Goal: Transaction & Acquisition: Purchase product/service

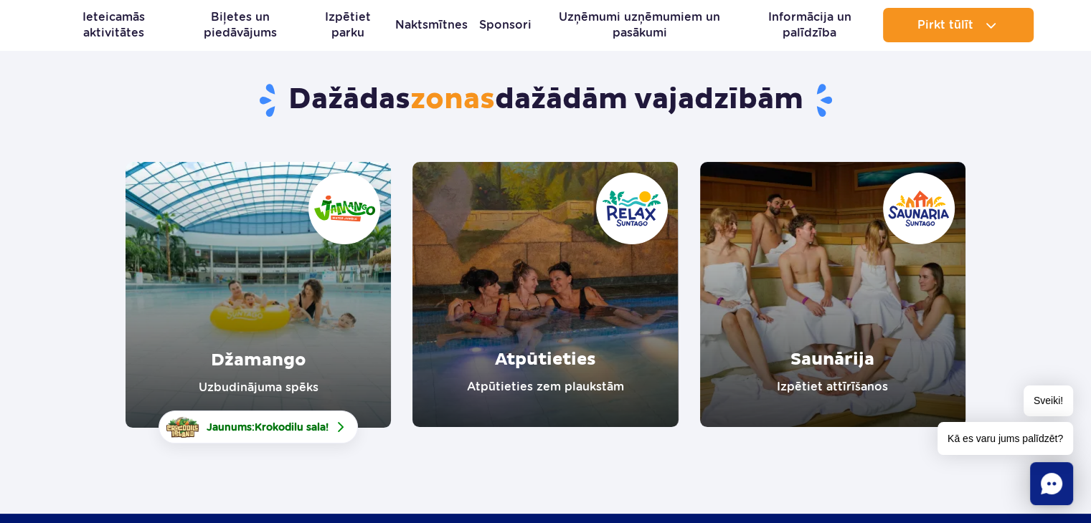
scroll to position [95, 0]
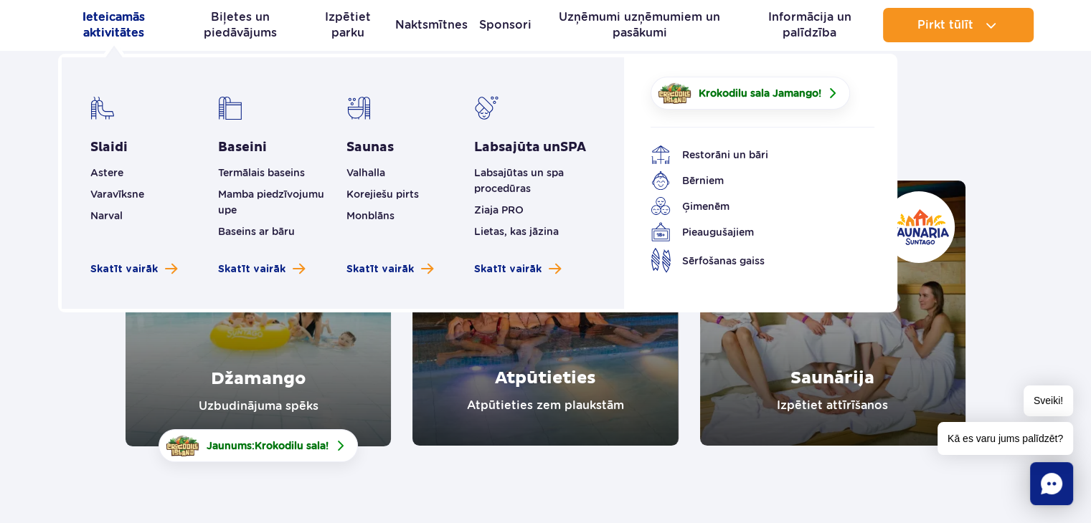
click at [113, 20] on font "Ieteicamās aktivitātes" at bounding box center [113, 24] width 62 height 29
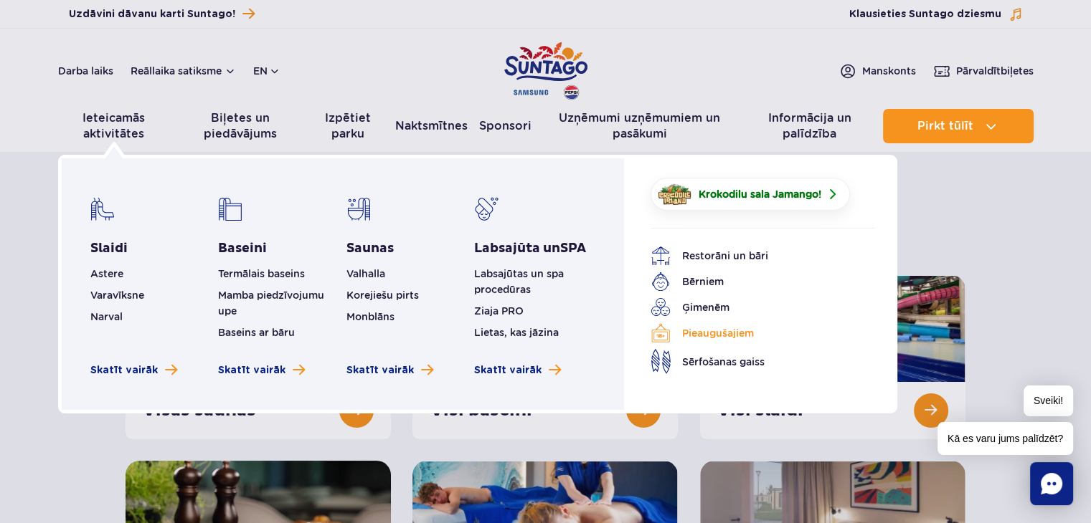
click at [703, 331] on font "Pieaugušajiem" at bounding box center [718, 333] width 72 height 11
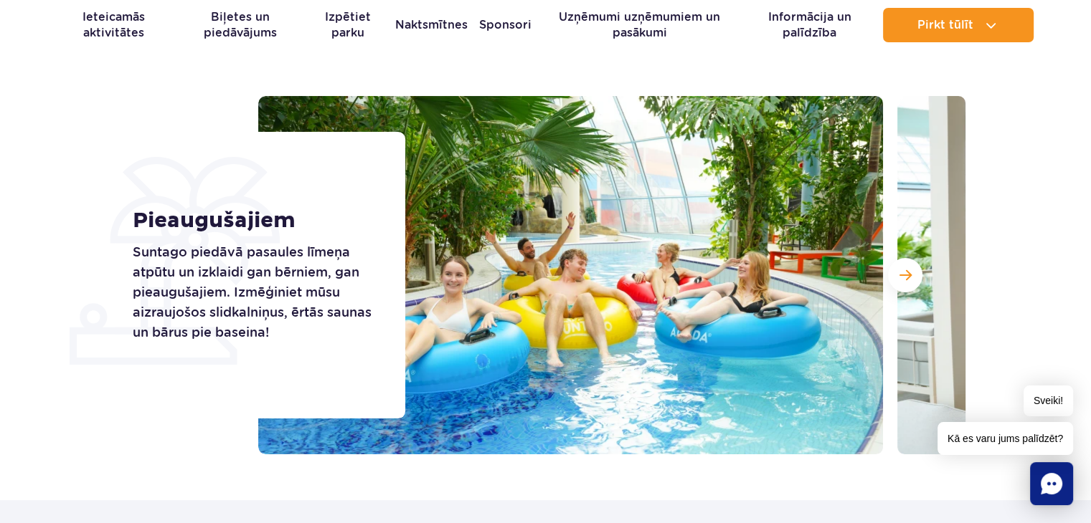
scroll to position [108, 0]
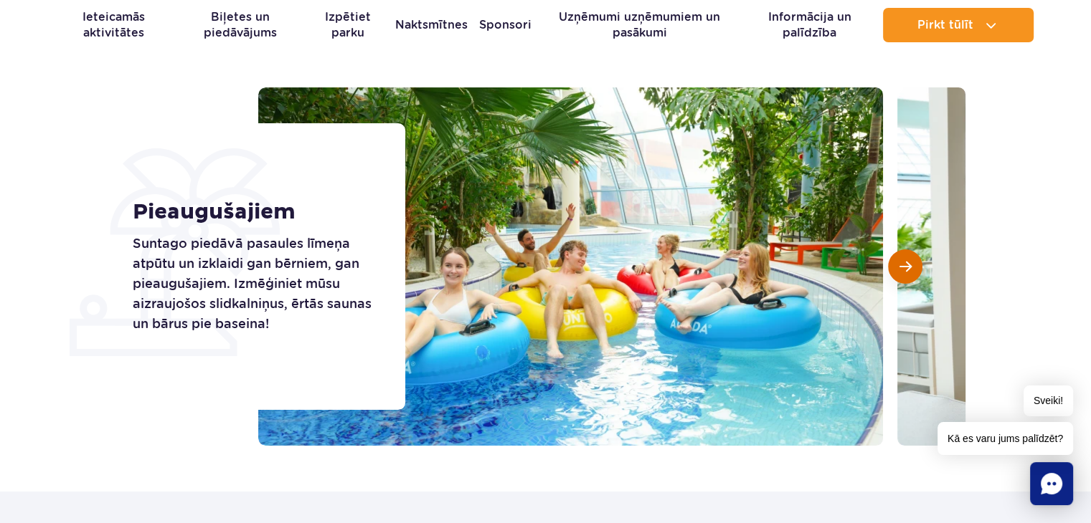
click at [905, 260] on span "Nākamais slaids" at bounding box center [905, 266] width 12 height 13
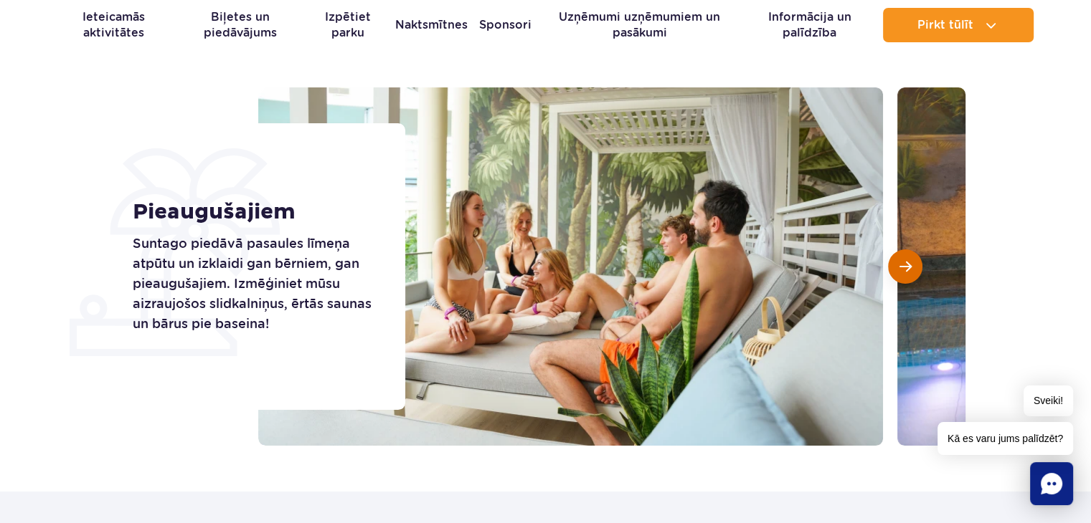
click at [905, 260] on span "Nākamais slaids" at bounding box center [905, 266] width 12 height 13
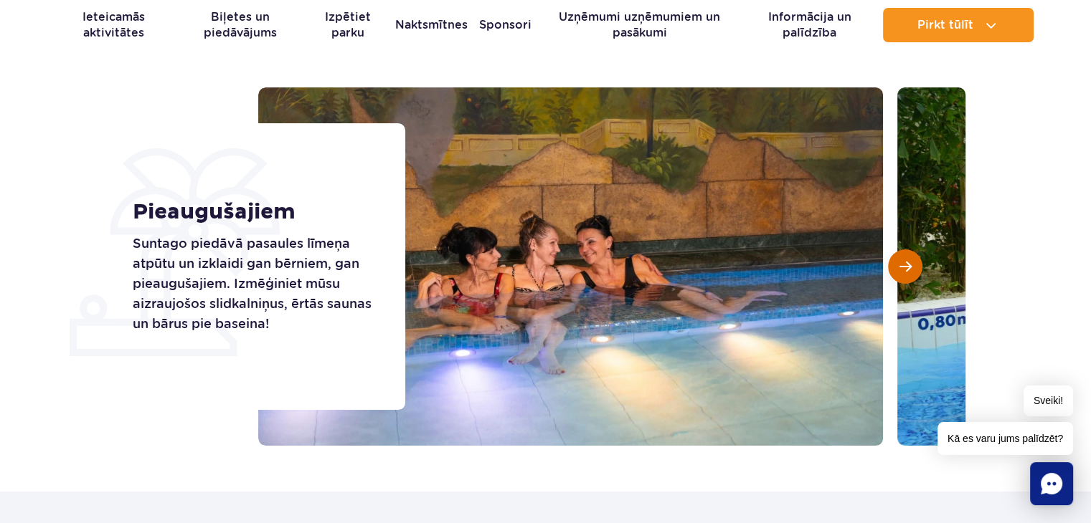
click at [905, 260] on span "Nākamais slaids" at bounding box center [905, 266] width 12 height 13
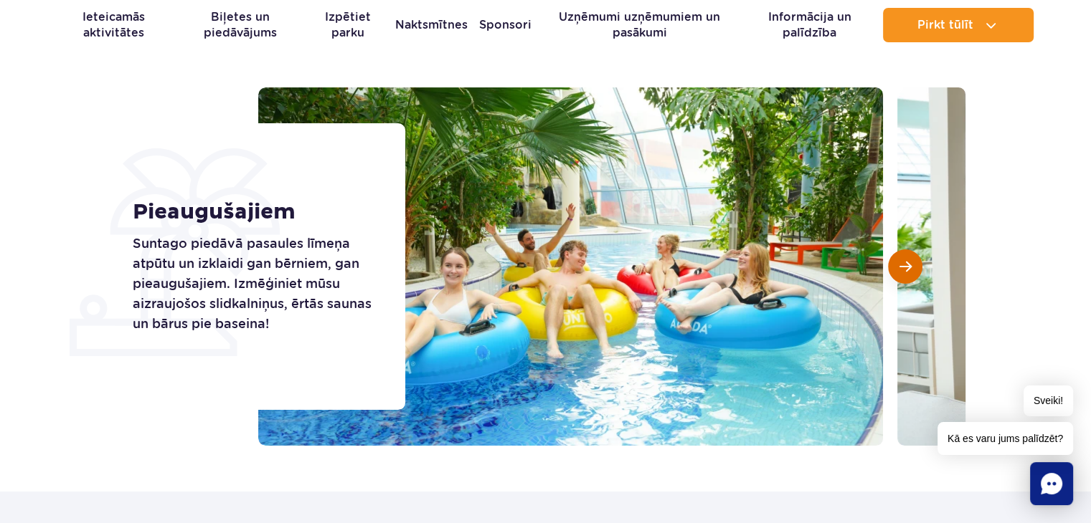
click at [905, 260] on span "Nākamais slaids" at bounding box center [905, 266] width 12 height 13
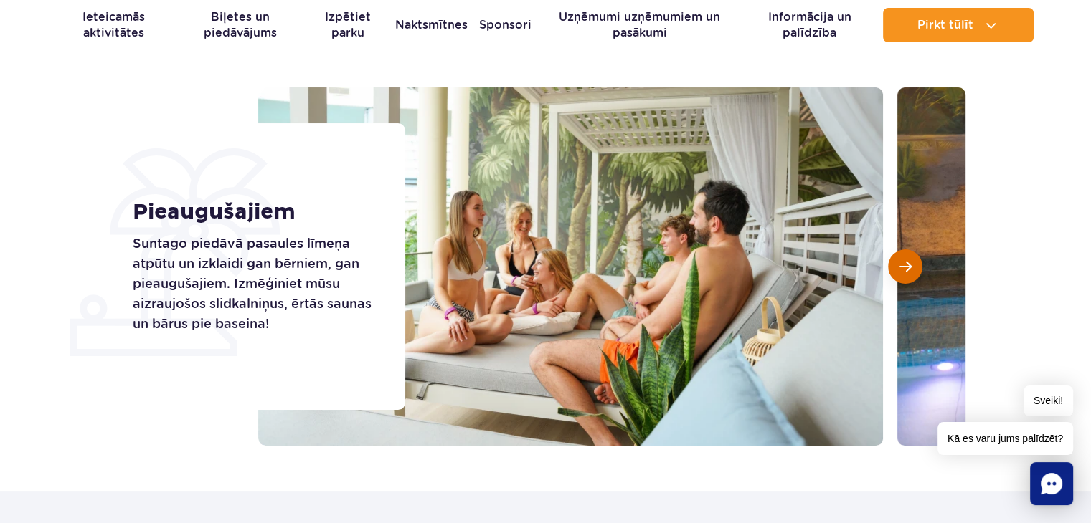
click at [905, 260] on span "Nākamais slaids" at bounding box center [905, 266] width 12 height 13
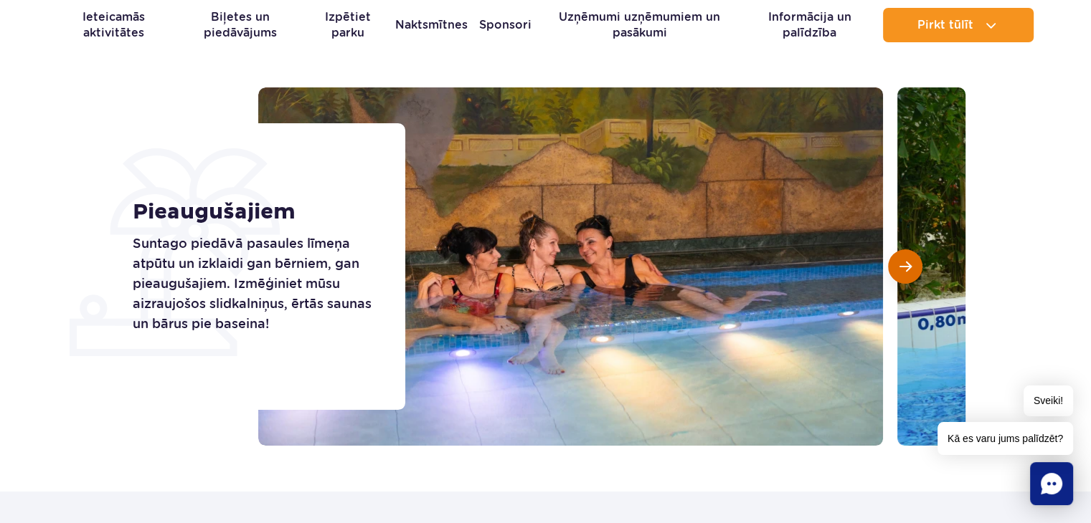
scroll to position [0, 0]
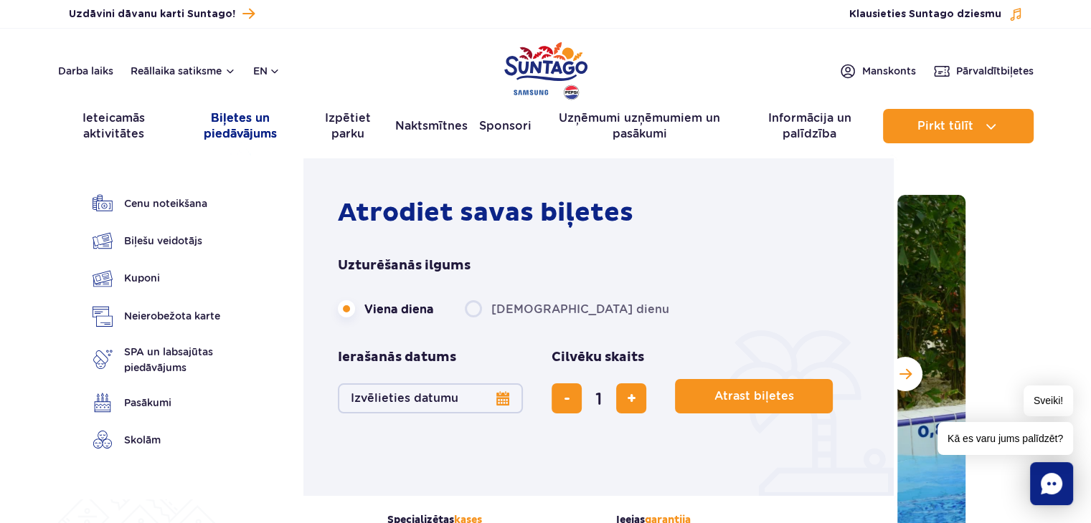
click at [231, 125] on font "Biļetes un piedāvājums" at bounding box center [240, 126] width 119 height 32
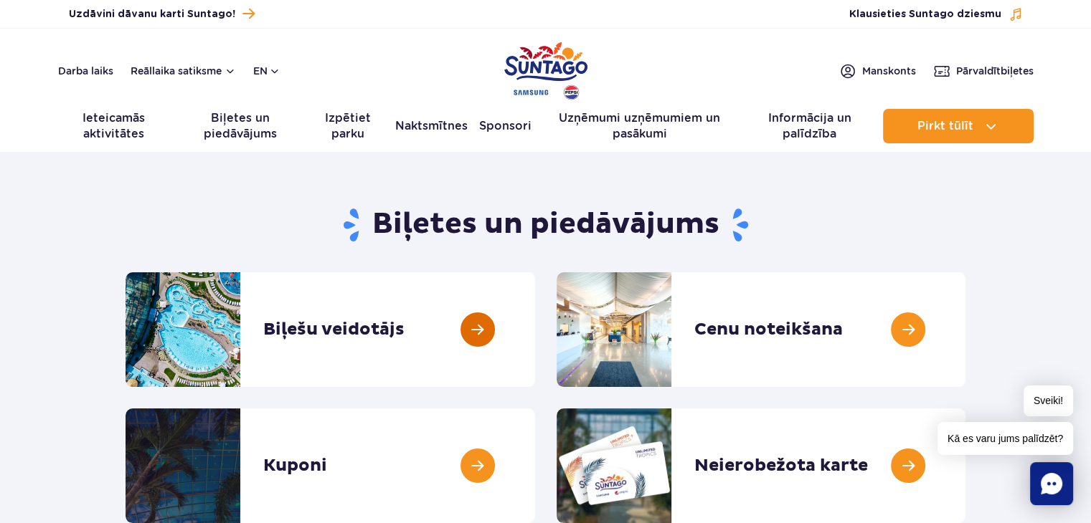
click at [535, 322] on link at bounding box center [535, 329] width 0 height 115
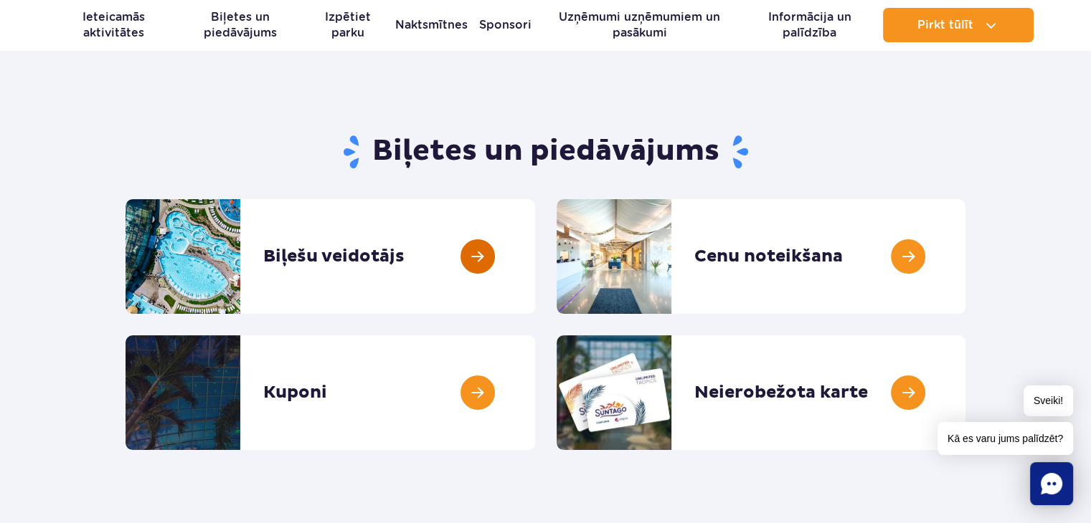
scroll to position [75, 0]
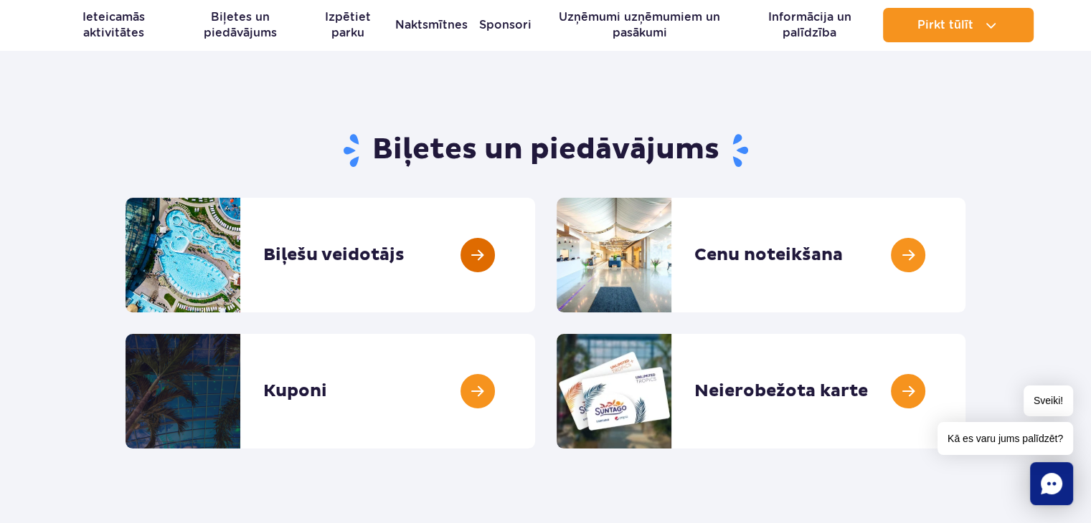
click at [535, 259] on link at bounding box center [535, 255] width 0 height 115
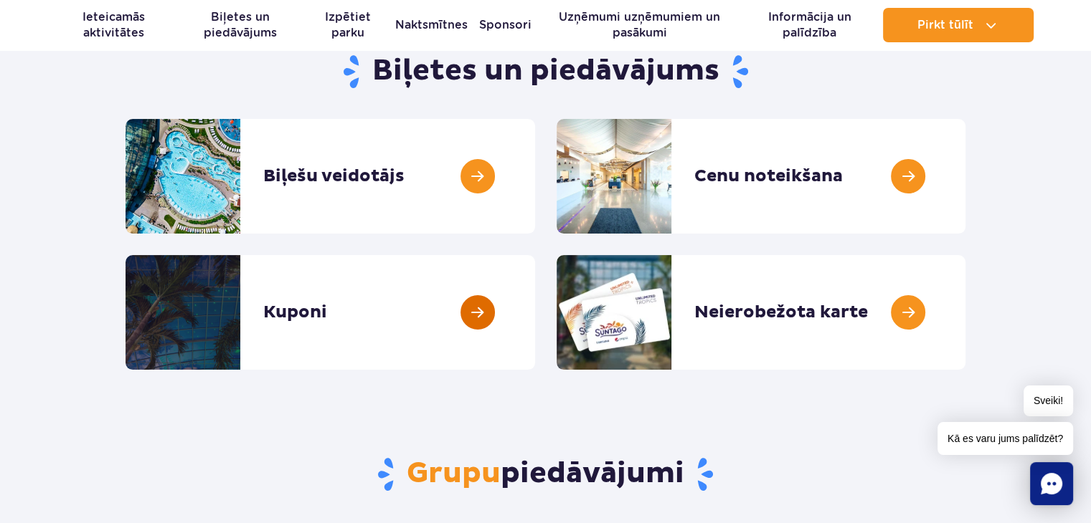
scroll to position [152, 0]
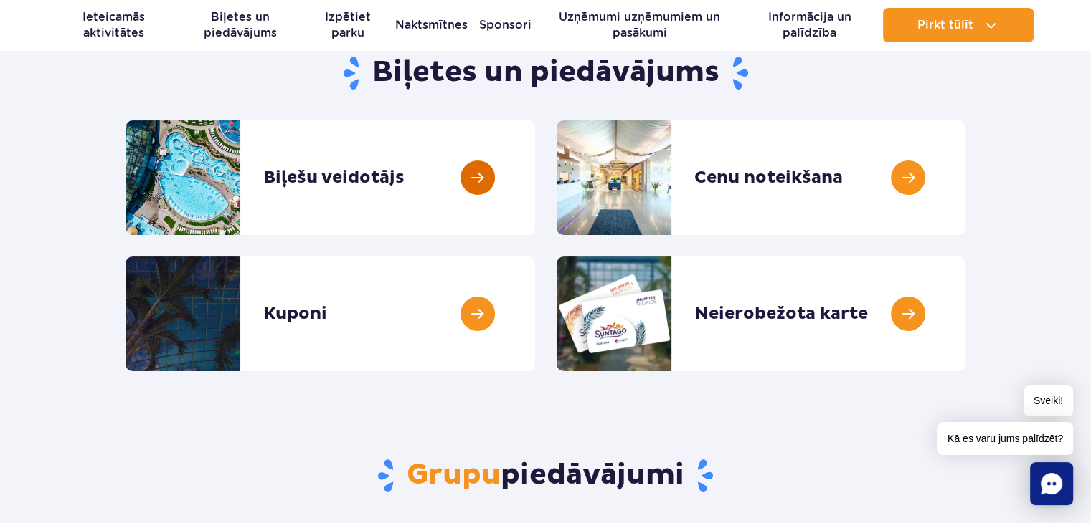
click at [535, 168] on link at bounding box center [535, 177] width 0 height 115
click at [535, 182] on link at bounding box center [535, 177] width 0 height 115
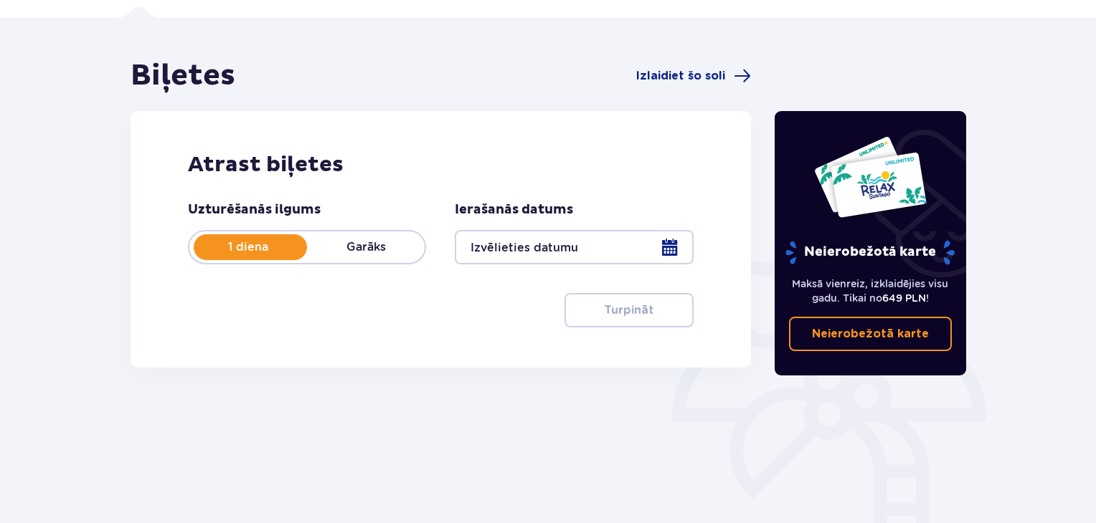
scroll to position [95, 0]
click at [360, 242] on font "Garāks" at bounding box center [365, 246] width 39 height 14
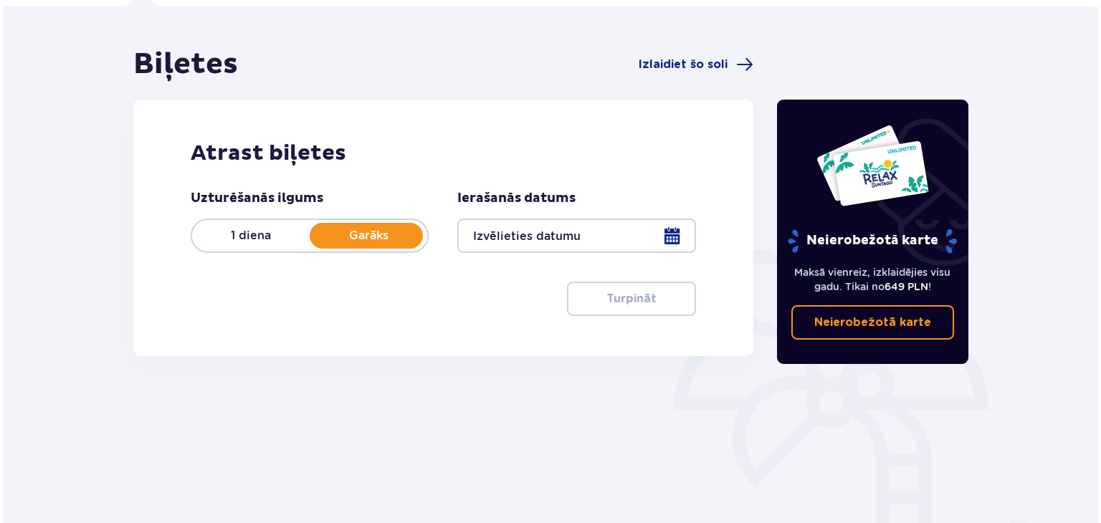
scroll to position [106, 0]
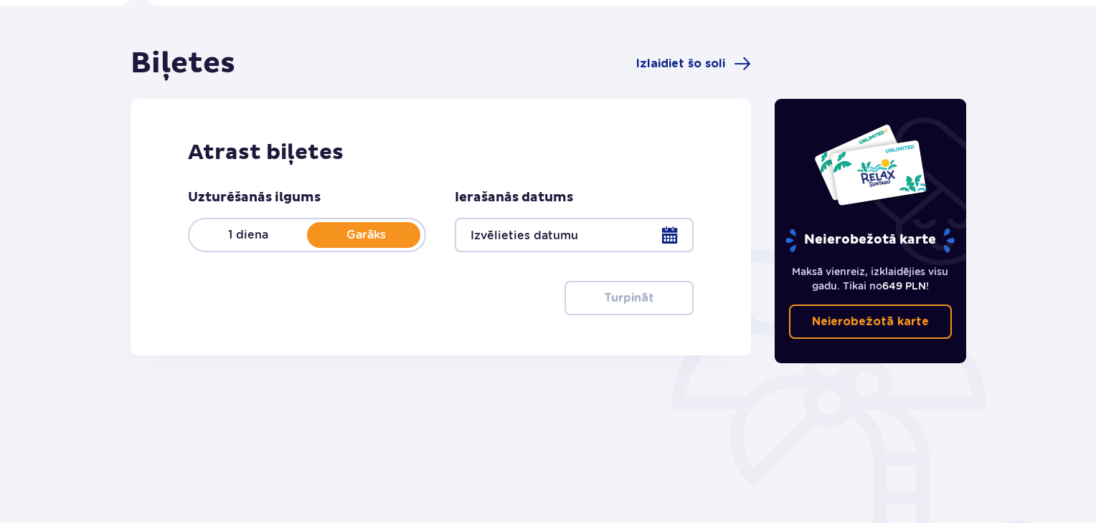
click at [229, 233] on font "1 diena" at bounding box center [248, 235] width 40 height 14
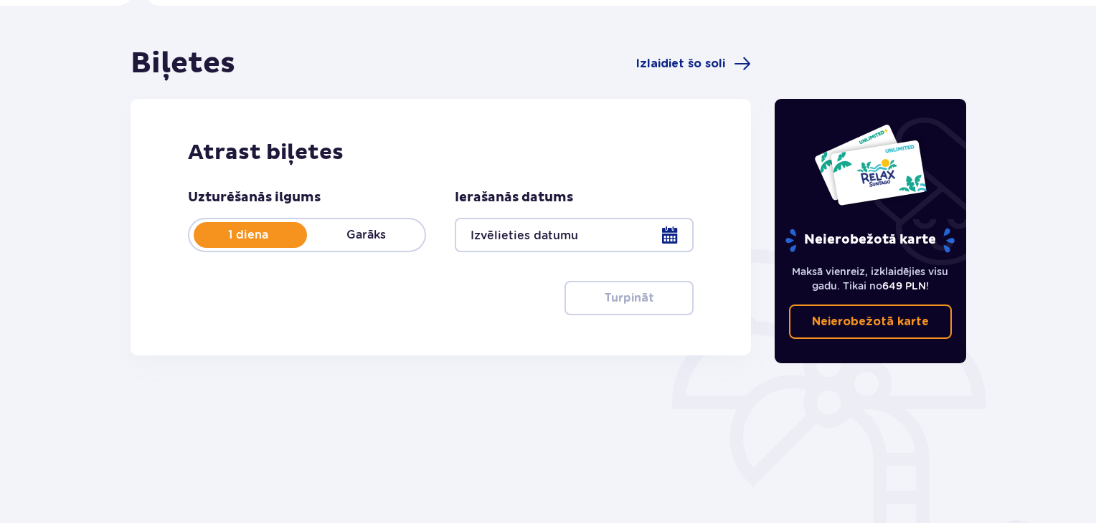
click at [670, 233] on div at bounding box center [574, 235] width 238 height 34
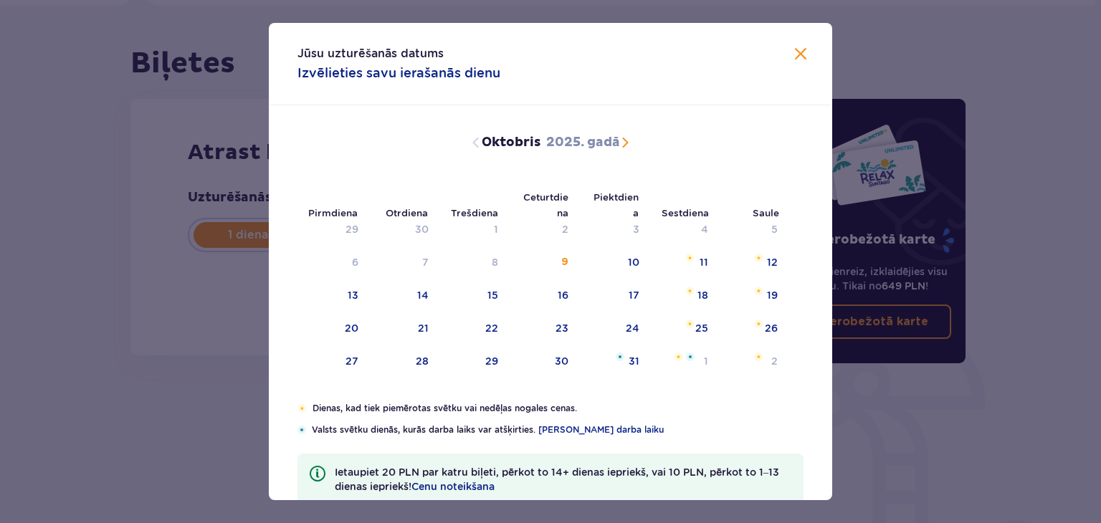
click at [623, 141] on span "Nākamajā mēnesī" at bounding box center [625, 142] width 17 height 17
click at [430, 259] on div "6" at bounding box center [402, 263] width 71 height 32
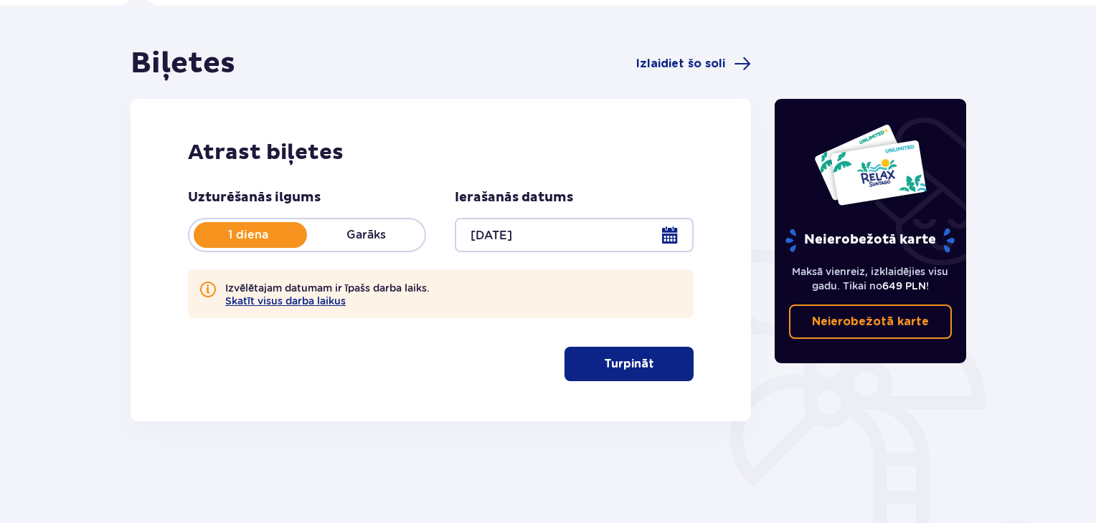
click at [488, 257] on div "Uzturēšanās ilgums 1 diena Garāks Ierašanās datums 06.01.26 Izvēlētajam datumam…" at bounding box center [440, 285] width 505 height 192
click at [293, 298] on font "Skatīt visus darba laikus" at bounding box center [285, 300] width 120 height 11
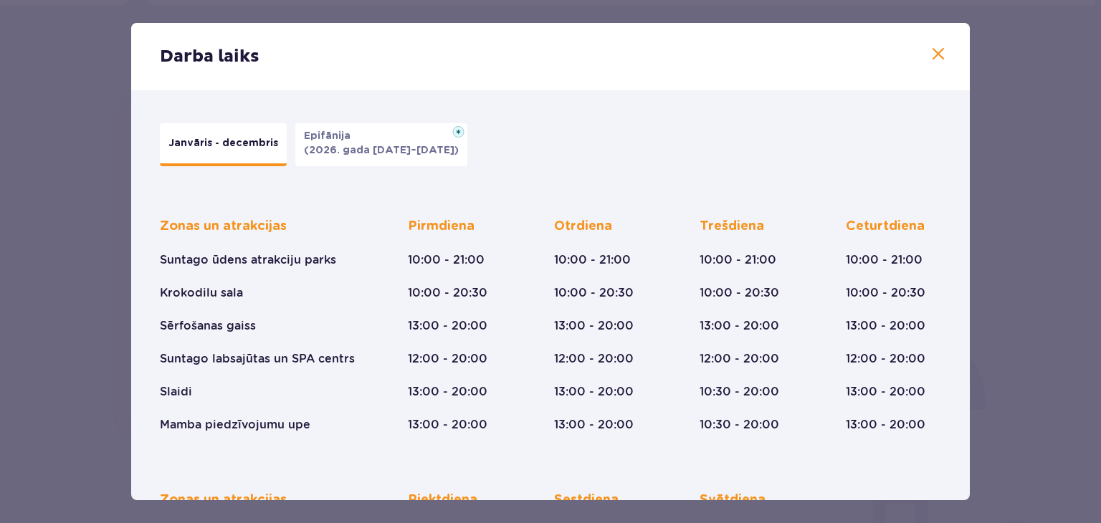
click at [935, 56] on span at bounding box center [938, 54] width 17 height 17
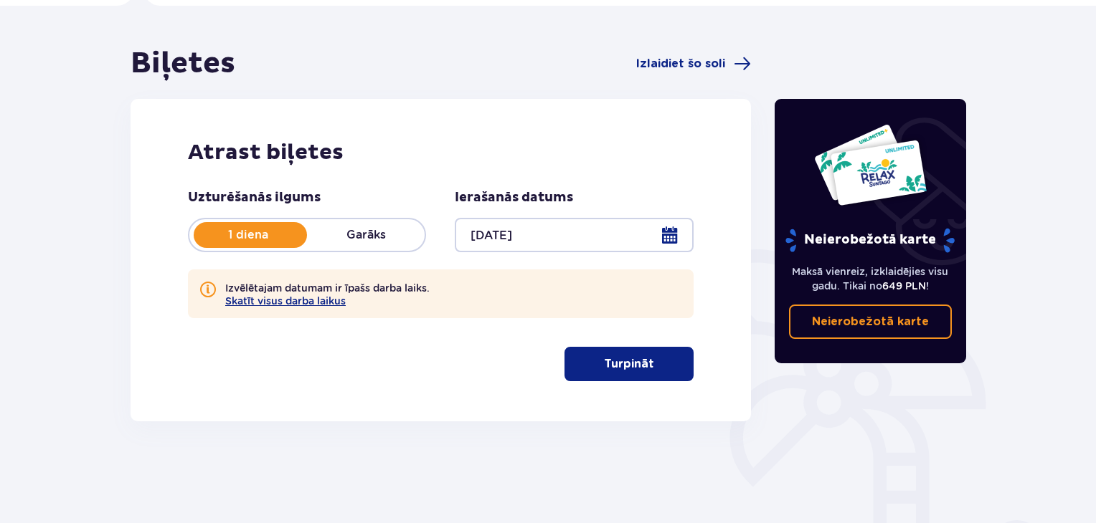
click at [667, 226] on div at bounding box center [574, 235] width 238 height 34
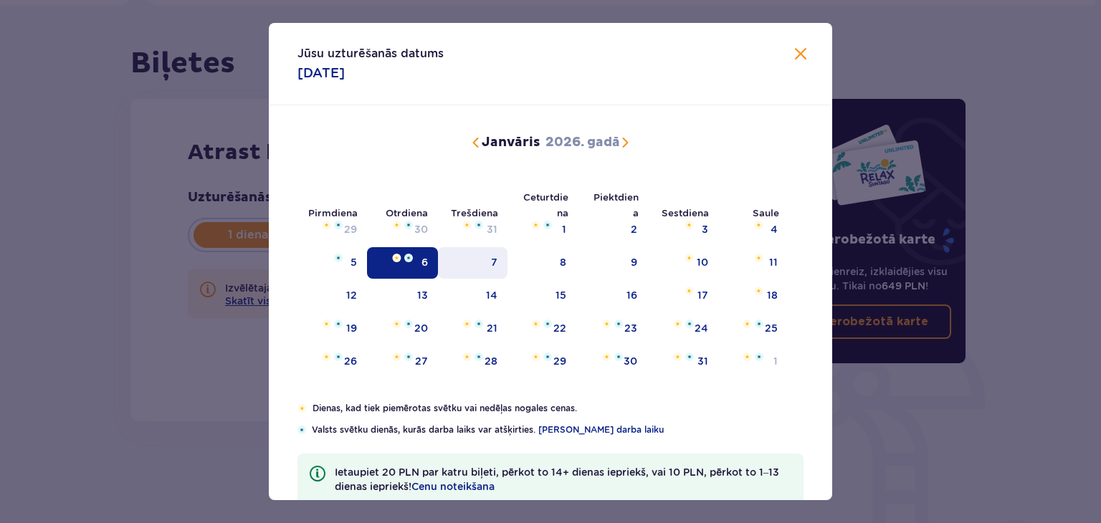
click at [496, 263] on div "7" at bounding box center [473, 263] width 70 height 32
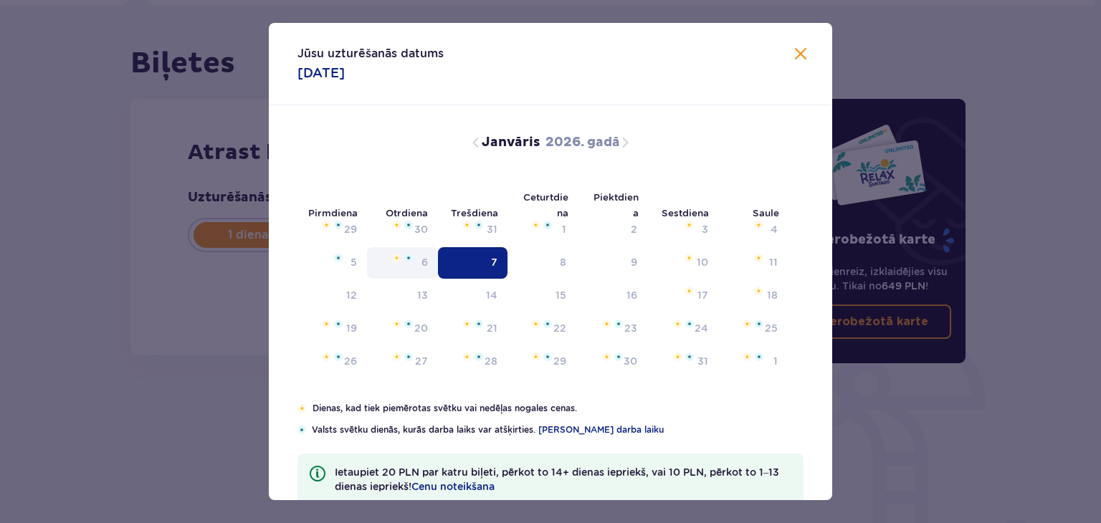
type input "[DATE]"
drag, startPoint x: 496, startPoint y: 263, endPoint x: 417, endPoint y: 258, distance: 79.0
click at [417, 258] on tr "5 6 7 8 9 10 11" at bounding box center [543, 263] width 490 height 32
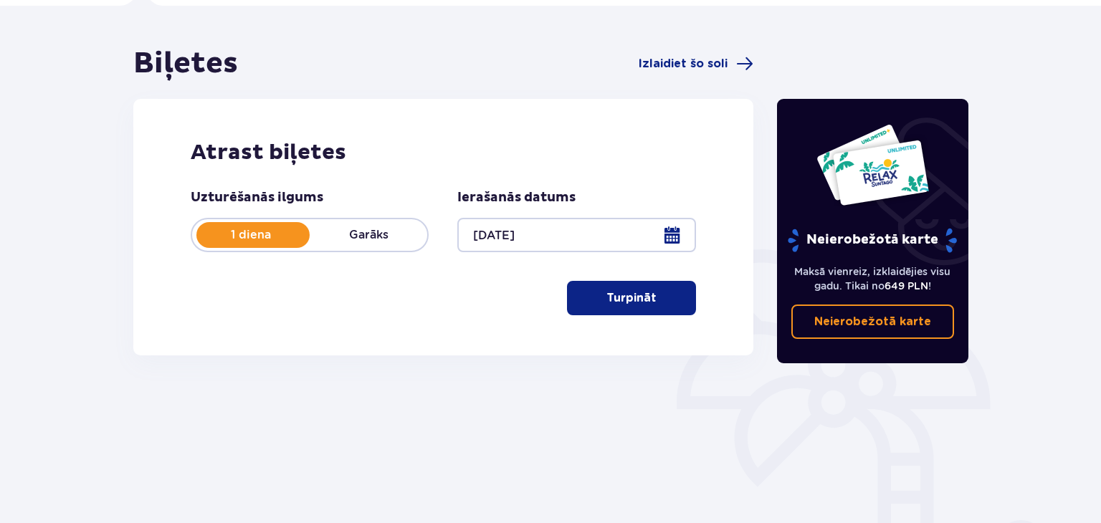
click at [417, 258] on div "Uzturēšanās ilgums 1 diena Garāks Ierašanās datums 07.01.26 Turpināt Pāriet uz …" at bounding box center [443, 252] width 505 height 126
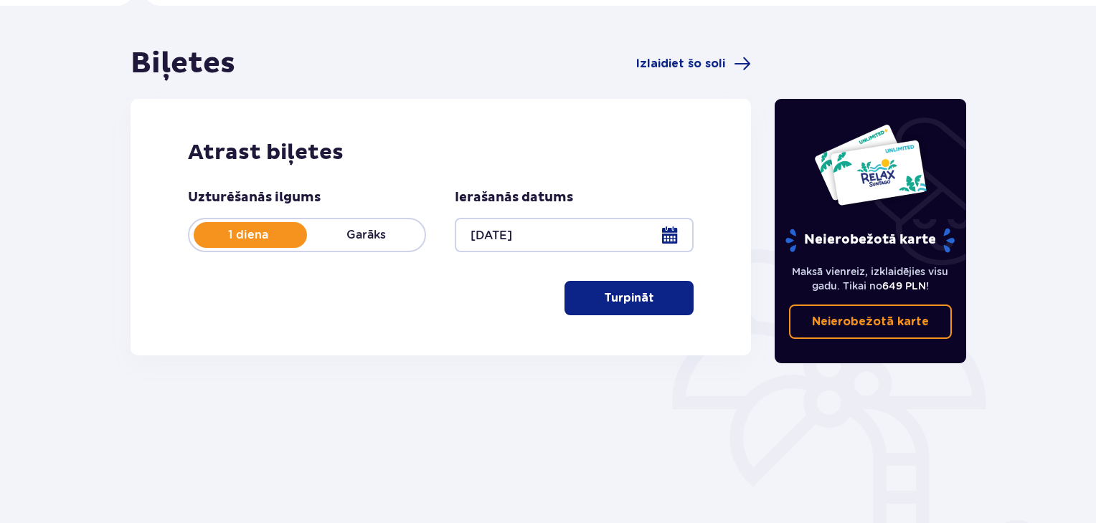
click at [612, 295] on font "Turpināt" at bounding box center [629, 298] width 50 height 11
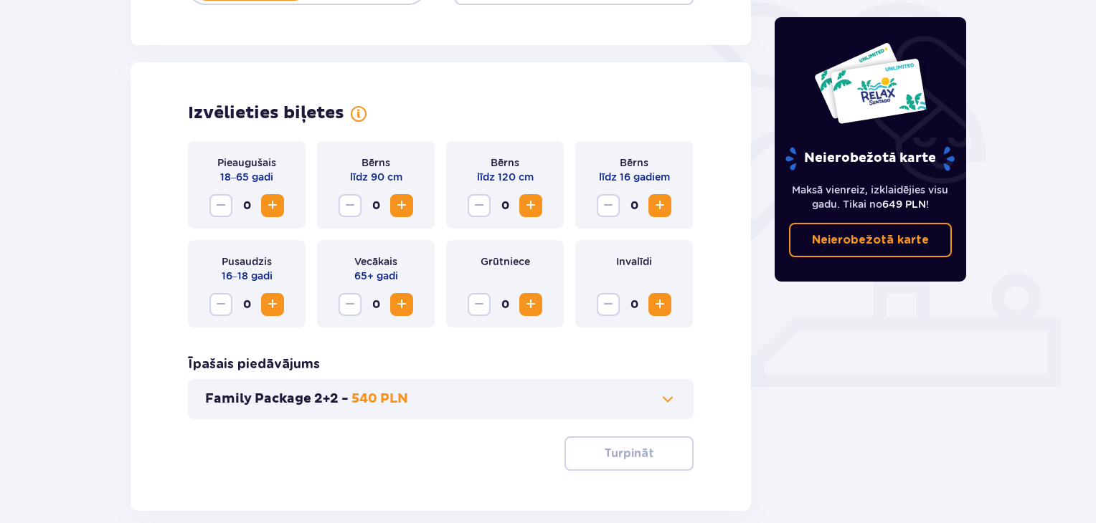
scroll to position [399, 0]
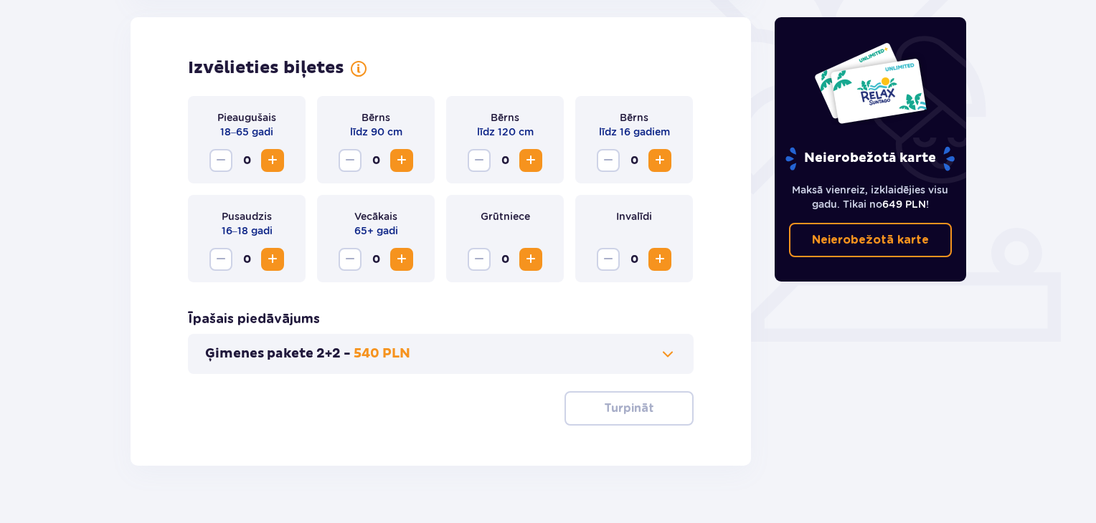
click at [267, 162] on span "Palielināt" at bounding box center [272, 160] width 17 height 17
click at [615, 396] on button "Turpināt" at bounding box center [628, 408] width 129 height 34
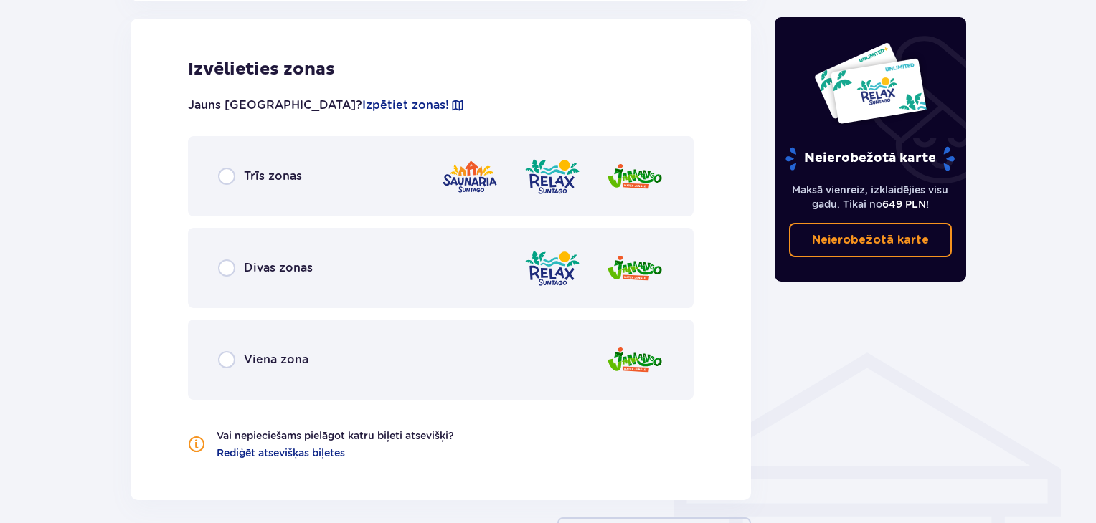
scroll to position [813, 0]
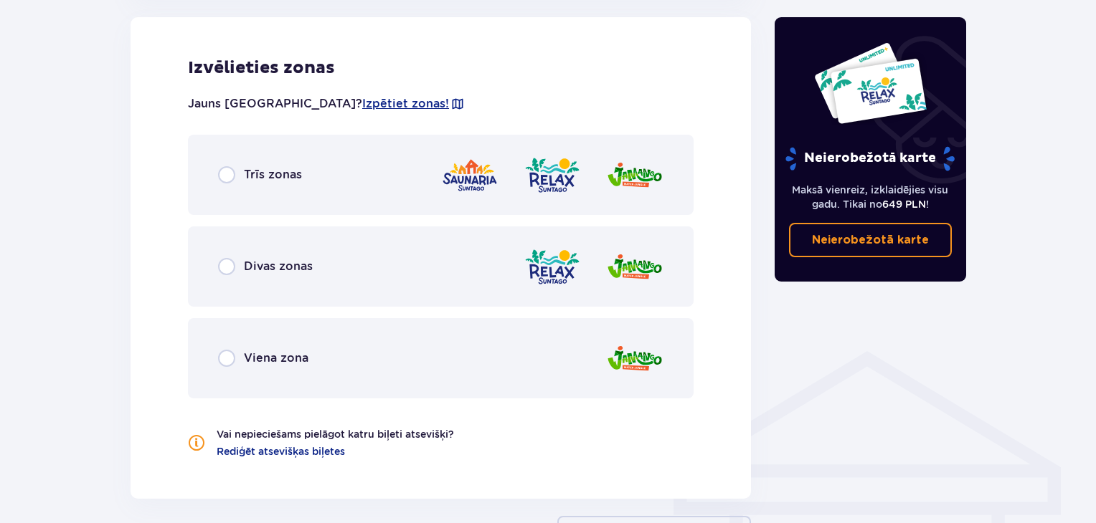
click at [230, 174] on input "radio" at bounding box center [226, 174] width 17 height 17
radio input "true"
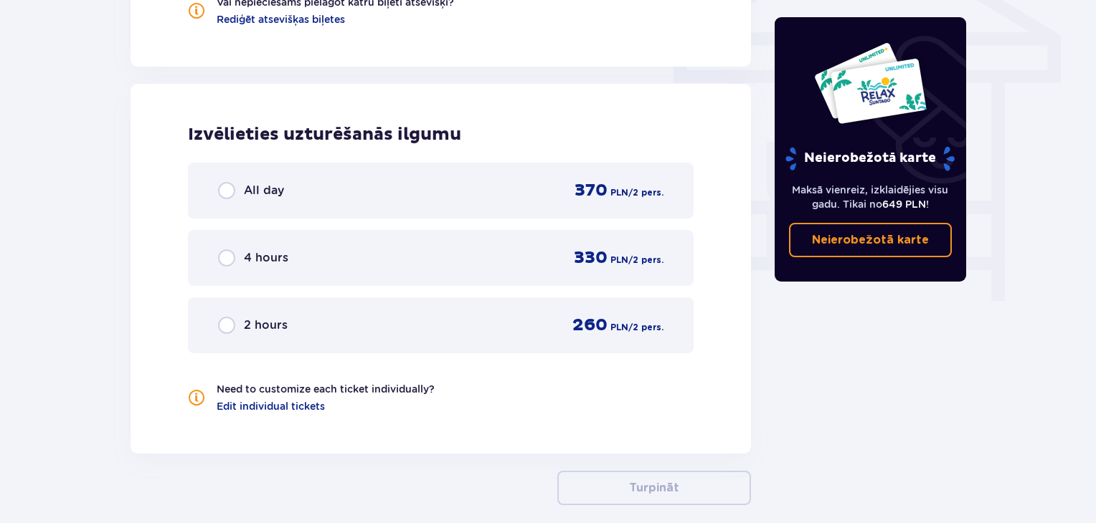
scroll to position [1295, 0]
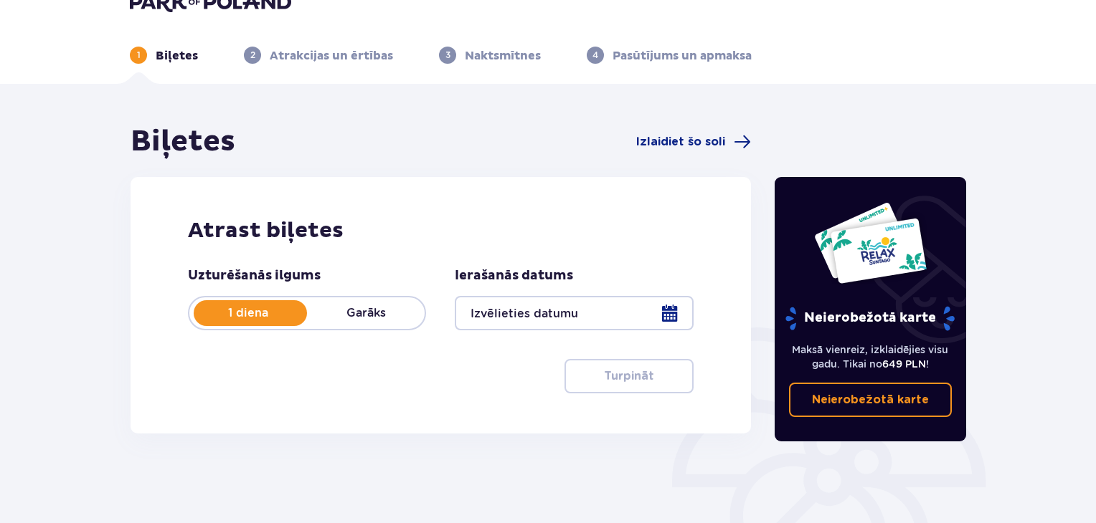
scroll to position [29, 0]
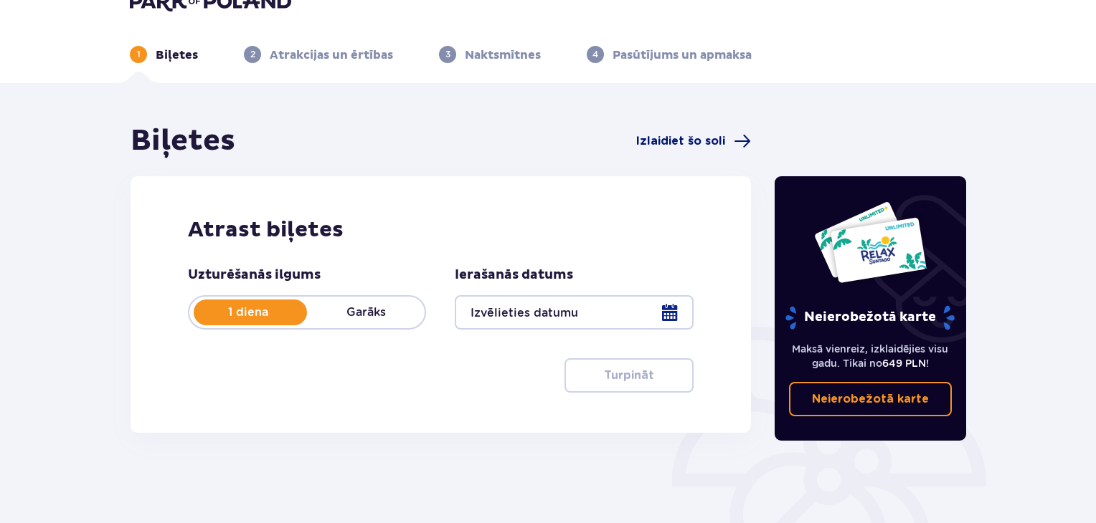
click at [736, 136] on span at bounding box center [741, 141] width 17 height 17
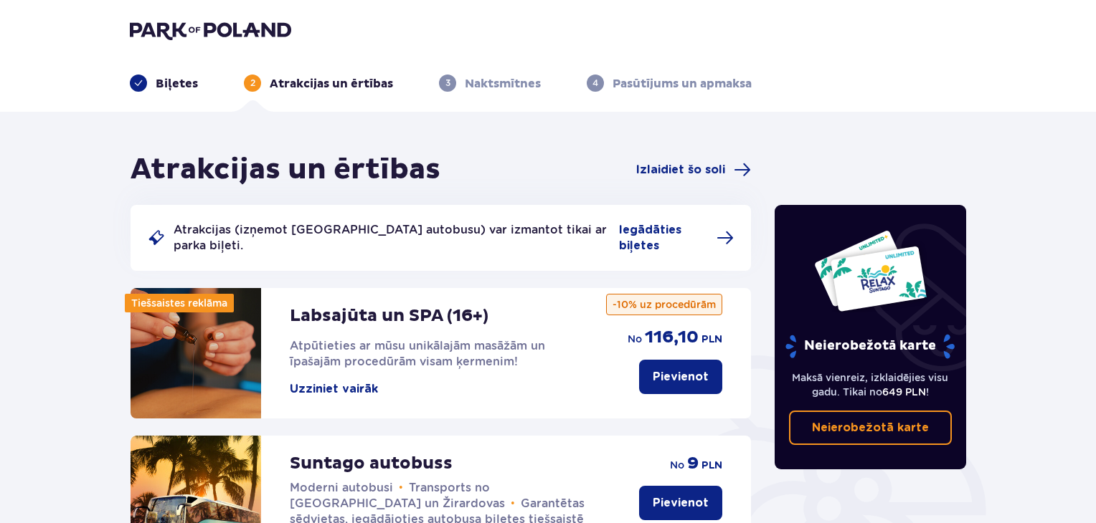
click at [480, 86] on font "Naktsmītnes" at bounding box center [503, 84] width 76 height 14
click at [478, 82] on font "Naktsmītnes" at bounding box center [503, 84] width 76 height 14
click at [728, 164] on span "Izlaidiet šo soli" at bounding box center [693, 169] width 115 height 17
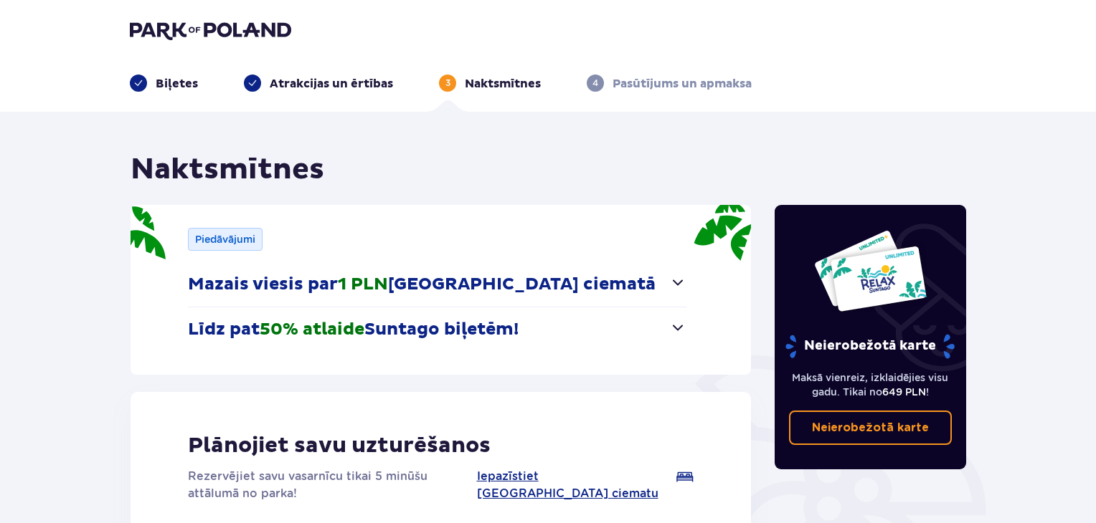
click at [485, 83] on font "Naktsmītnes" at bounding box center [503, 84] width 76 height 14
click at [445, 82] on font "3" at bounding box center [447, 82] width 5 height 11
click at [482, 79] on font "Naktsmītnes" at bounding box center [503, 84] width 76 height 14
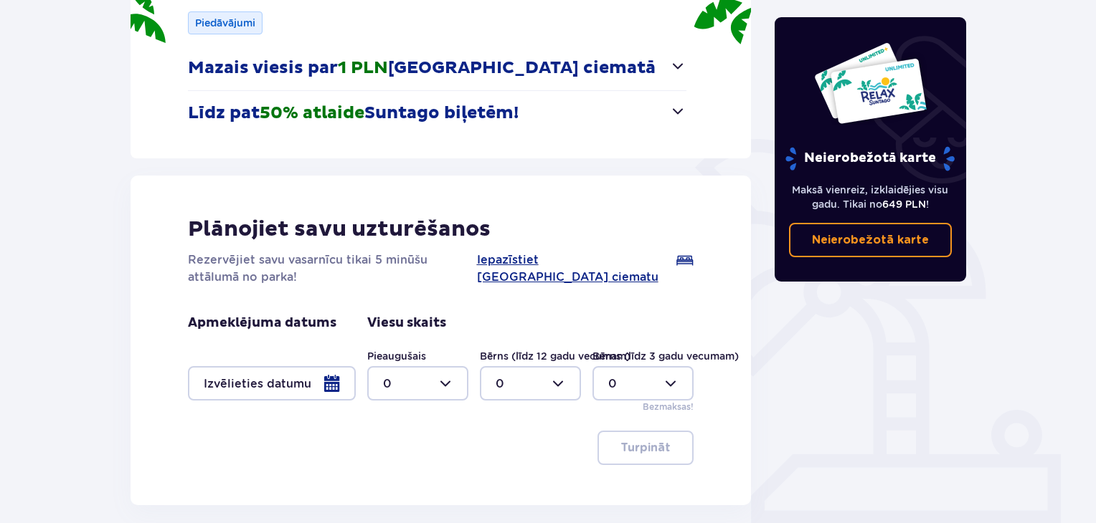
scroll to position [229, 0]
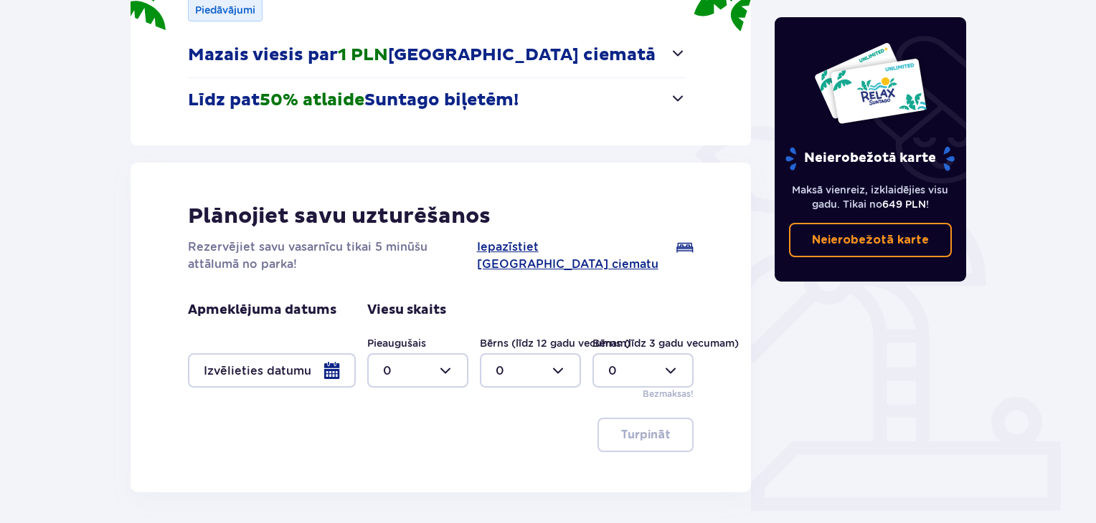
click at [450, 367] on div at bounding box center [417, 370] width 101 height 34
click at [386, 288] on font "2" at bounding box center [386, 290] width 7 height 14
type input "2"
click at [328, 370] on div at bounding box center [272, 370] width 168 height 34
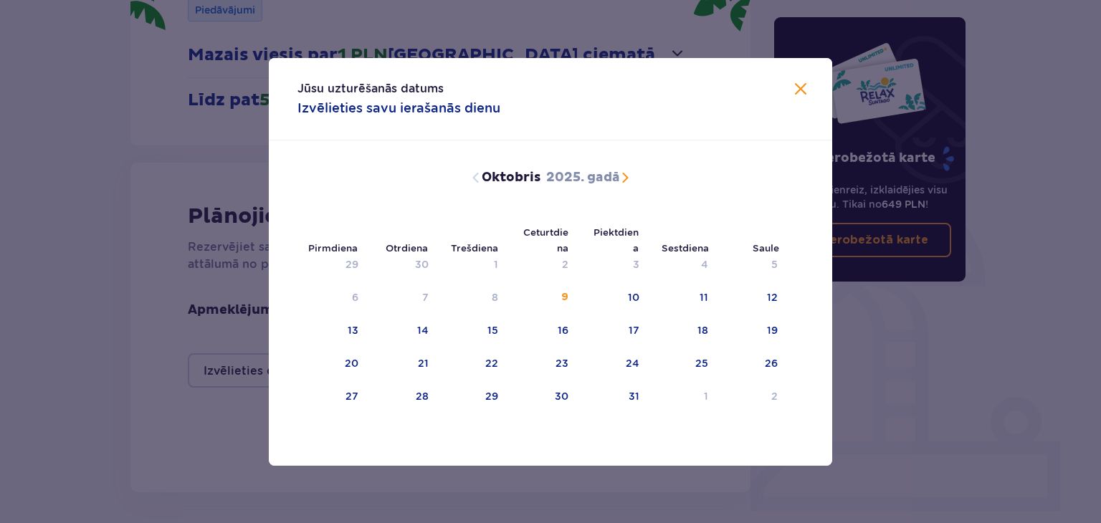
click at [624, 173] on span "Nākamajā mēnesī" at bounding box center [625, 177] width 17 height 17
click at [433, 290] on div "6" at bounding box center [402, 298] width 71 height 32
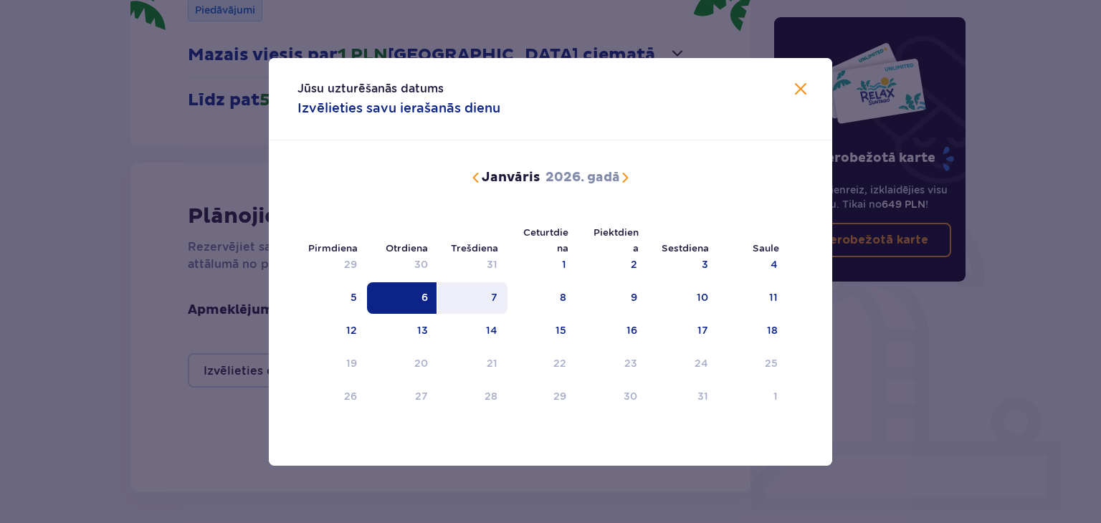
click at [478, 294] on div "7" at bounding box center [473, 298] width 70 height 32
type input "06.01.26 - 07.01.26"
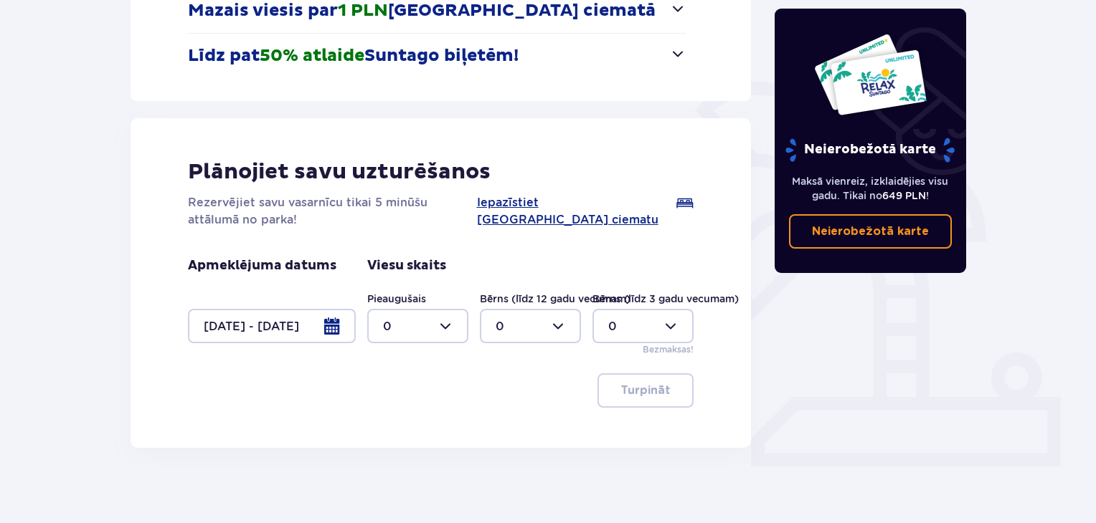
scroll to position [275, 0]
click at [450, 323] on div at bounding box center [417, 325] width 101 height 34
click at [391, 422] on div "2" at bounding box center [418, 430] width 70 height 16
type input "2"
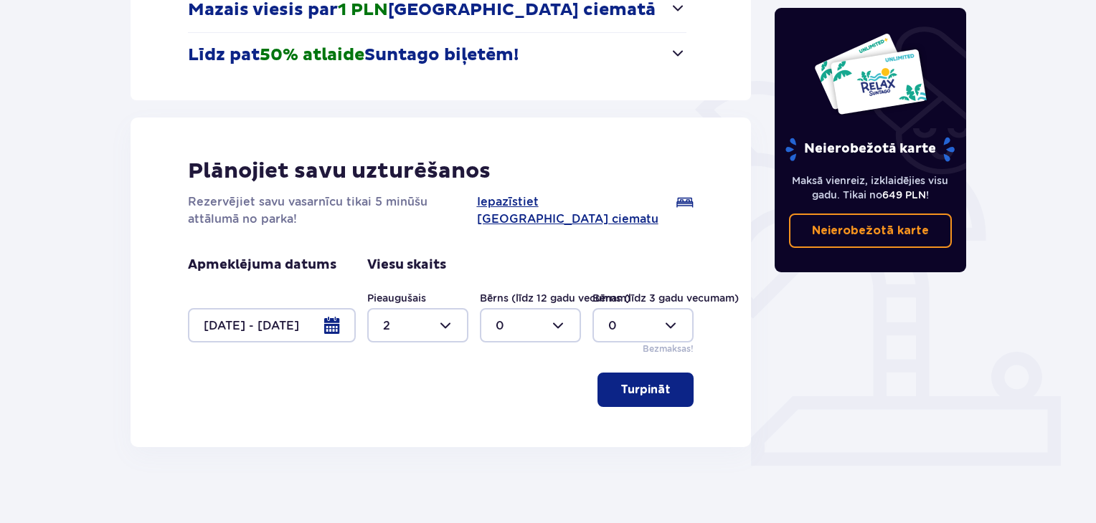
click at [648, 388] on font "Turpināt" at bounding box center [645, 389] width 50 height 11
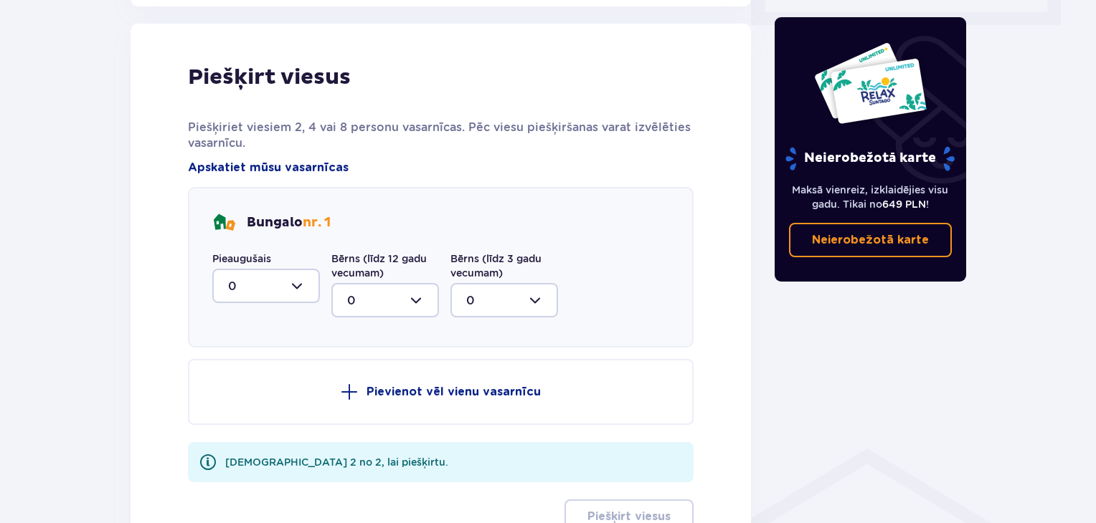
scroll to position [721, 0]
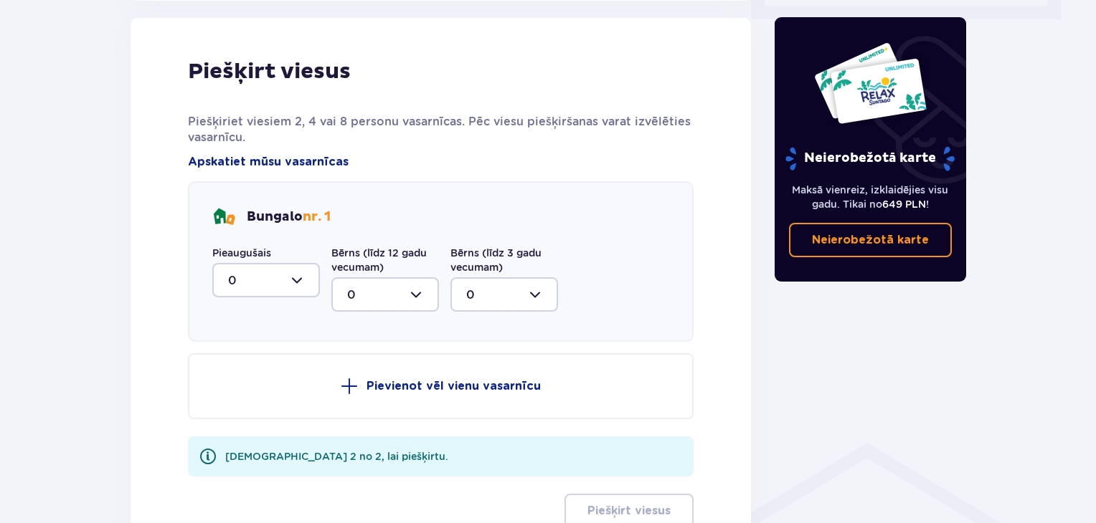
click at [298, 276] on div at bounding box center [266, 280] width 108 height 34
click at [272, 389] on div "2" at bounding box center [266, 384] width 76 height 16
type input "2"
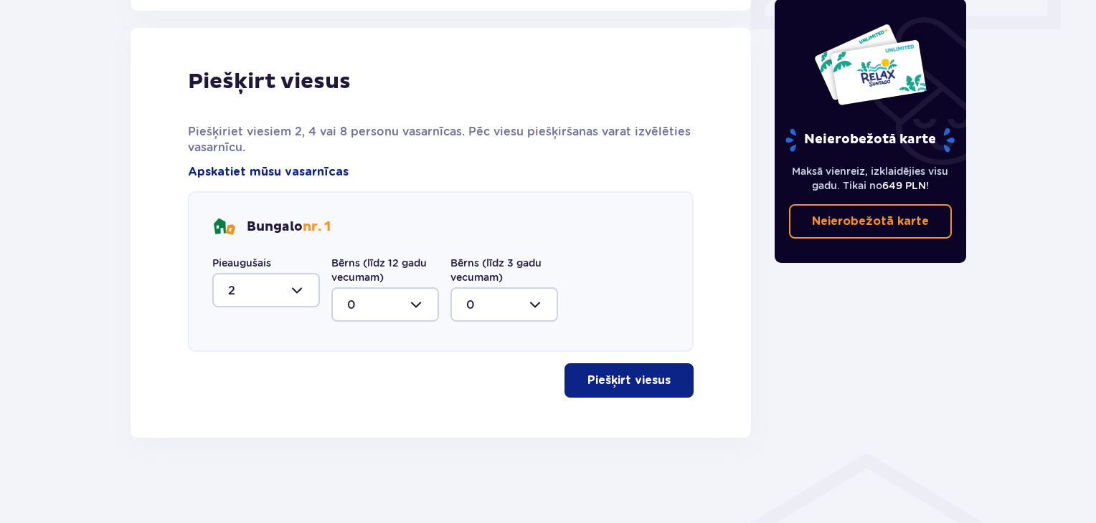
click at [589, 370] on button "Piešķirt viesus" at bounding box center [628, 381] width 129 height 34
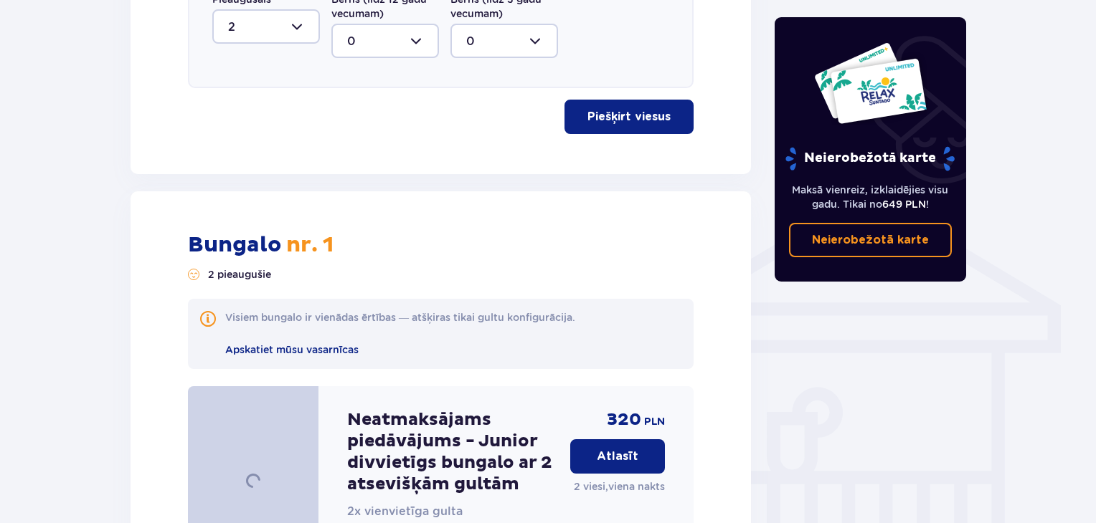
scroll to position [1148, 0]
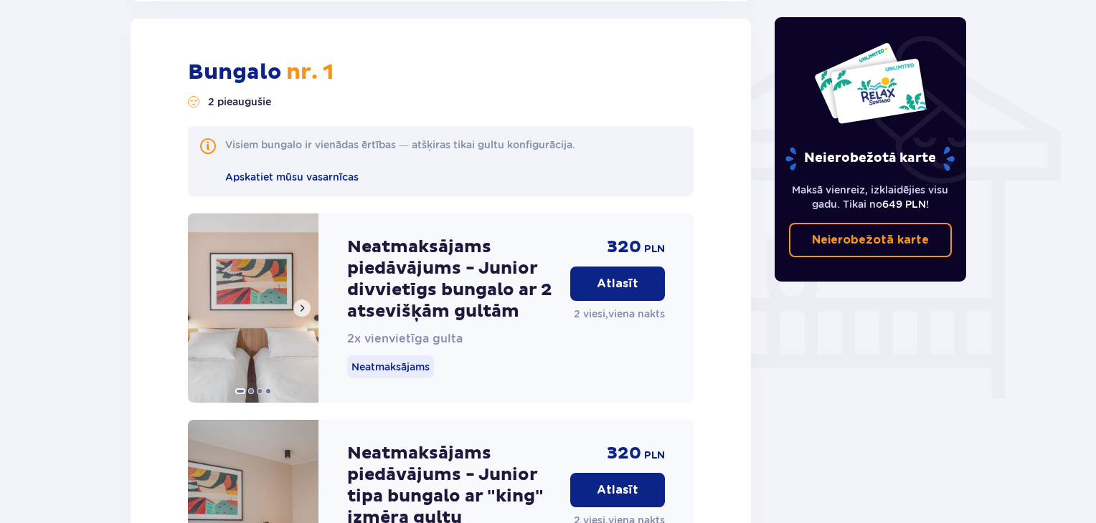
click at [313, 308] on img at bounding box center [253, 308] width 130 height 189
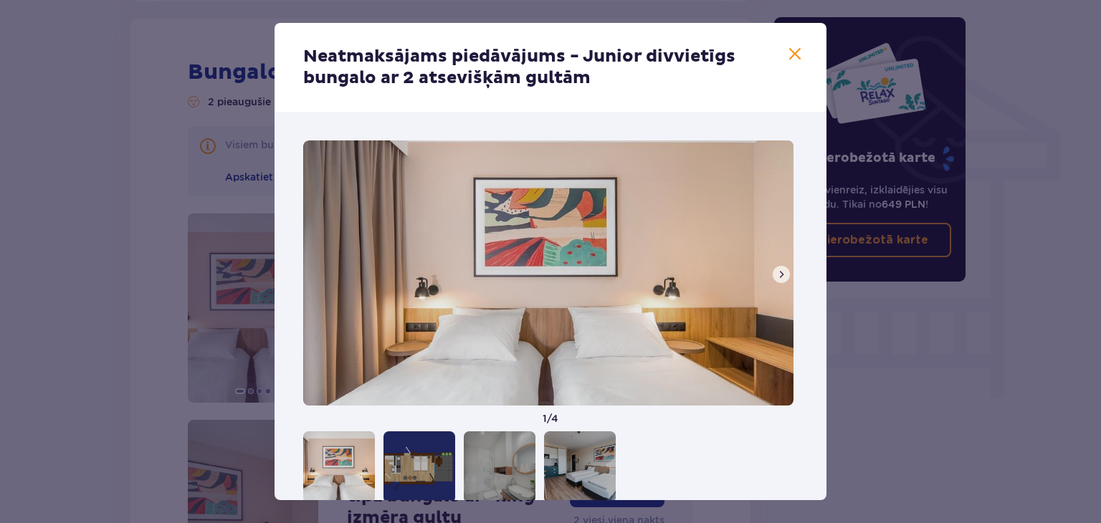
click at [773, 270] on button at bounding box center [781, 274] width 17 height 17
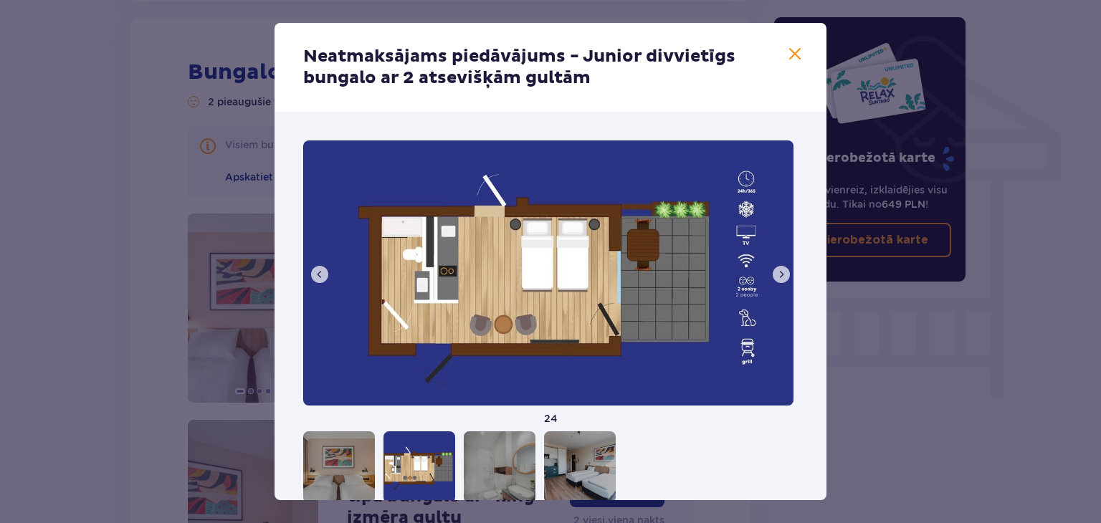
click at [797, 50] on span at bounding box center [795, 54] width 17 height 17
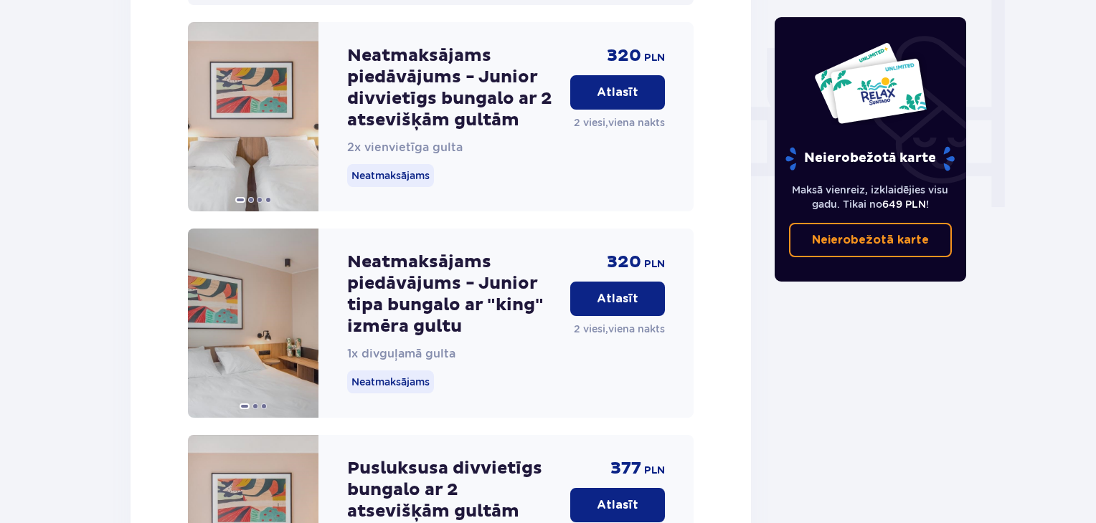
scroll to position [1342, 0]
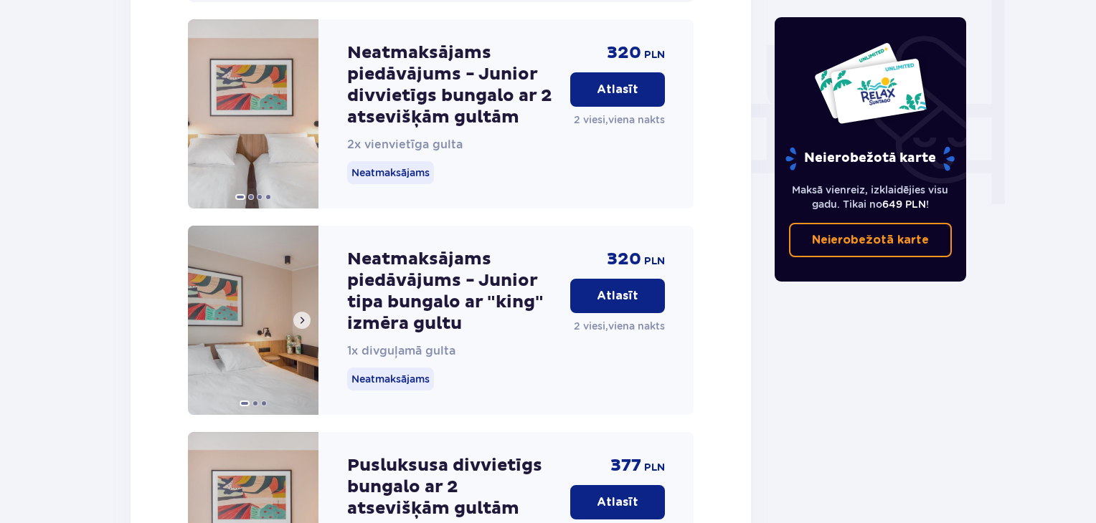
click at [301, 319] on span at bounding box center [301, 320] width 11 height 11
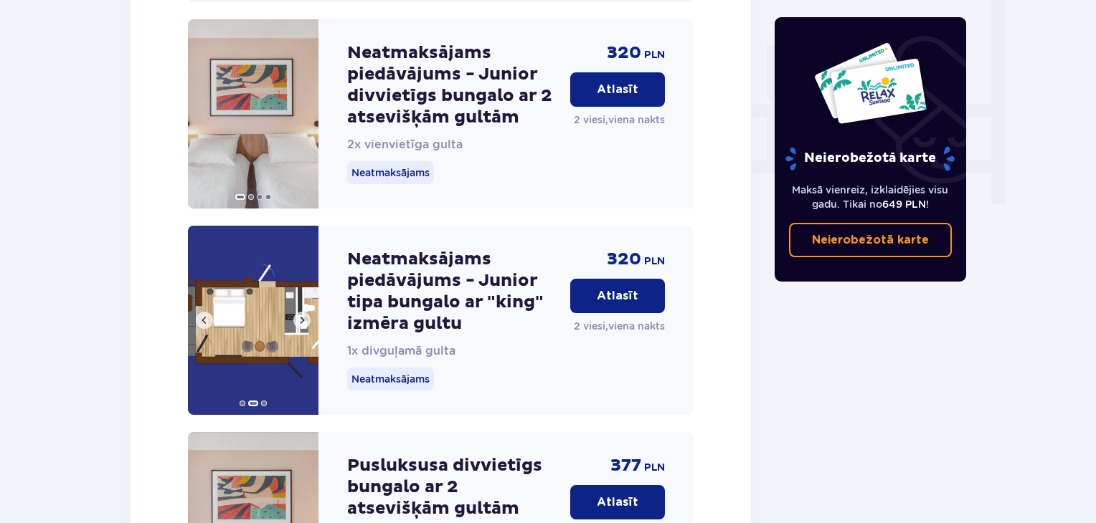
click at [301, 319] on span at bounding box center [301, 320] width 11 height 11
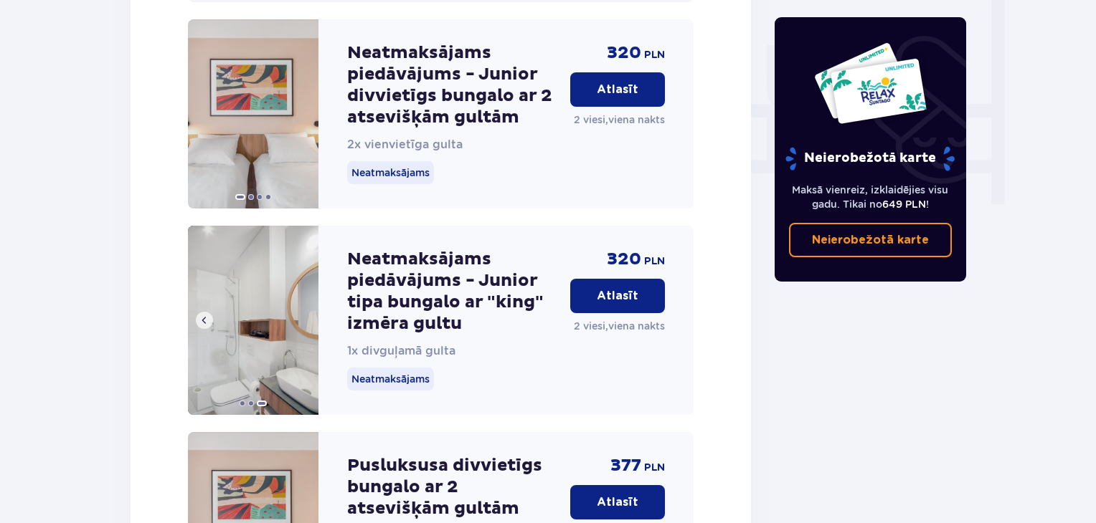
click at [301, 319] on img at bounding box center [253, 320] width 130 height 189
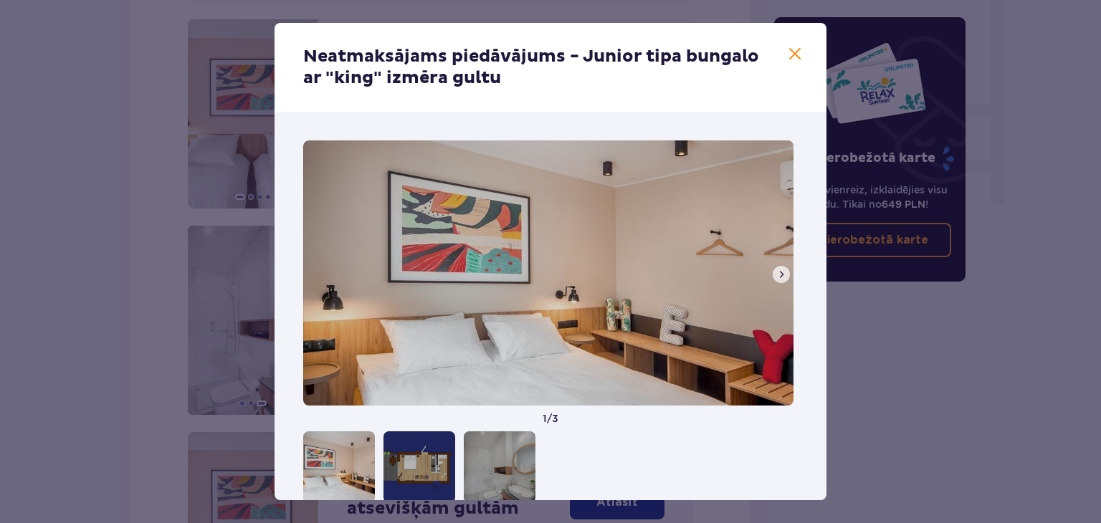
click at [781, 275] on span at bounding box center [781, 274] width 11 height 11
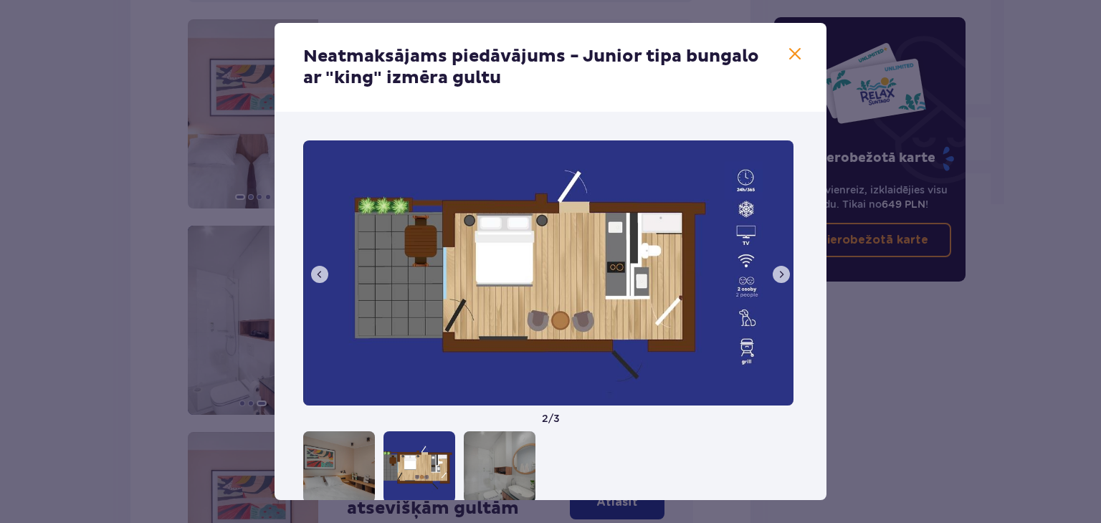
click at [781, 275] on span at bounding box center [781, 274] width 11 height 11
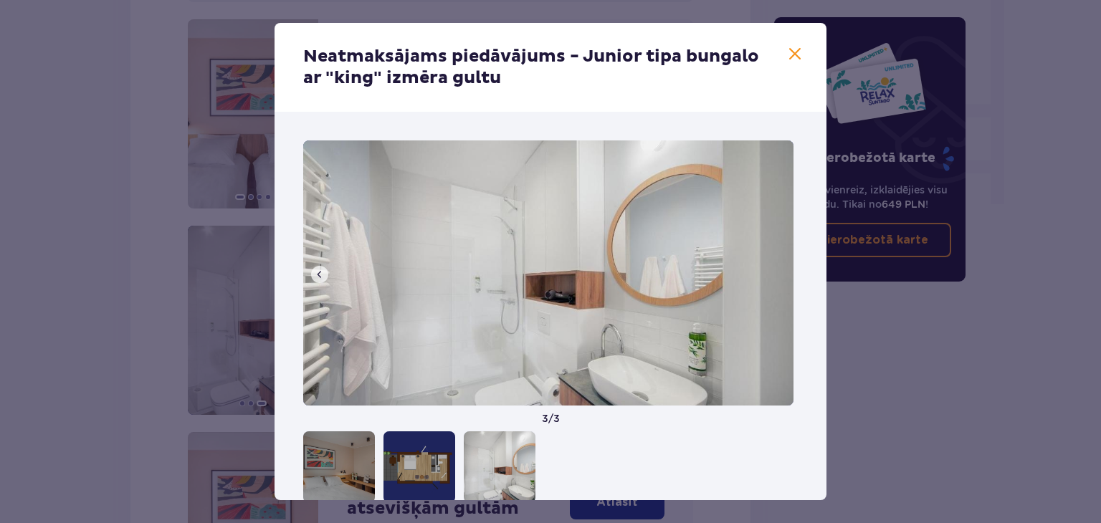
click at [789, 51] on span at bounding box center [795, 54] width 17 height 17
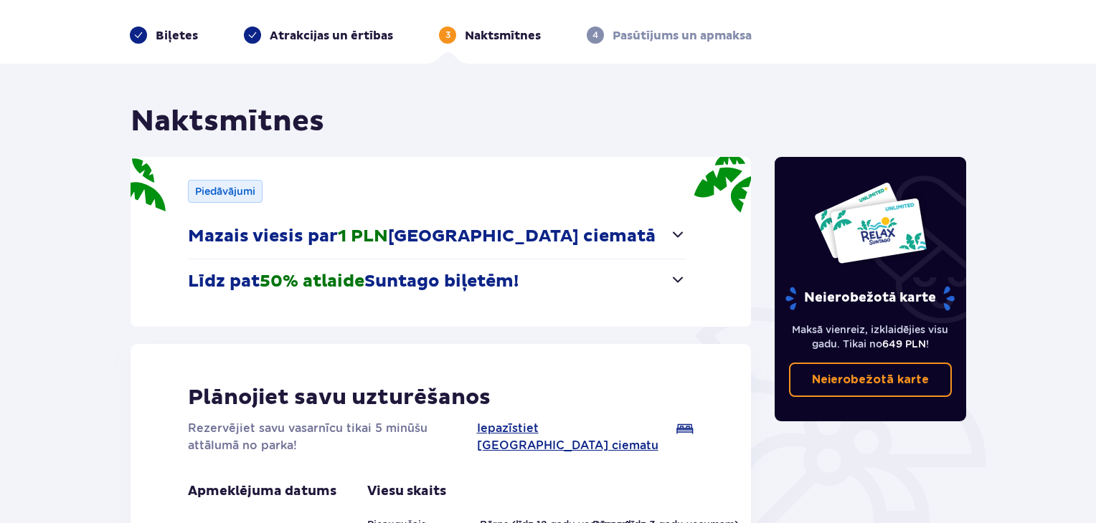
scroll to position [49, 0]
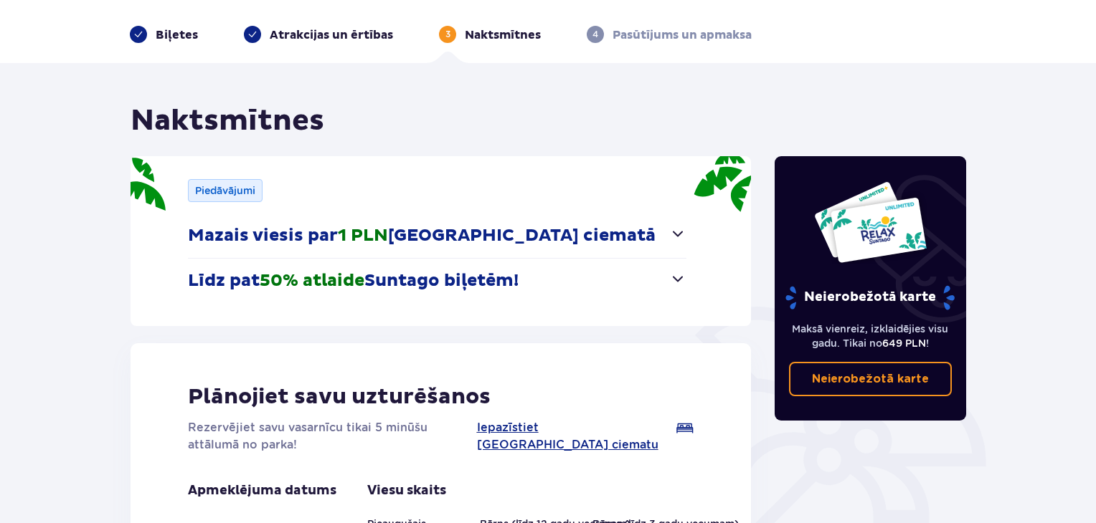
click at [687, 276] on div "Piedāvājumi Mazais viesis par 1 PLN Suntago ciematā Gandrīz bezmaksas izmitināš…" at bounding box center [440, 241] width 620 height 170
click at [678, 276] on span "button" at bounding box center [677, 278] width 17 height 17
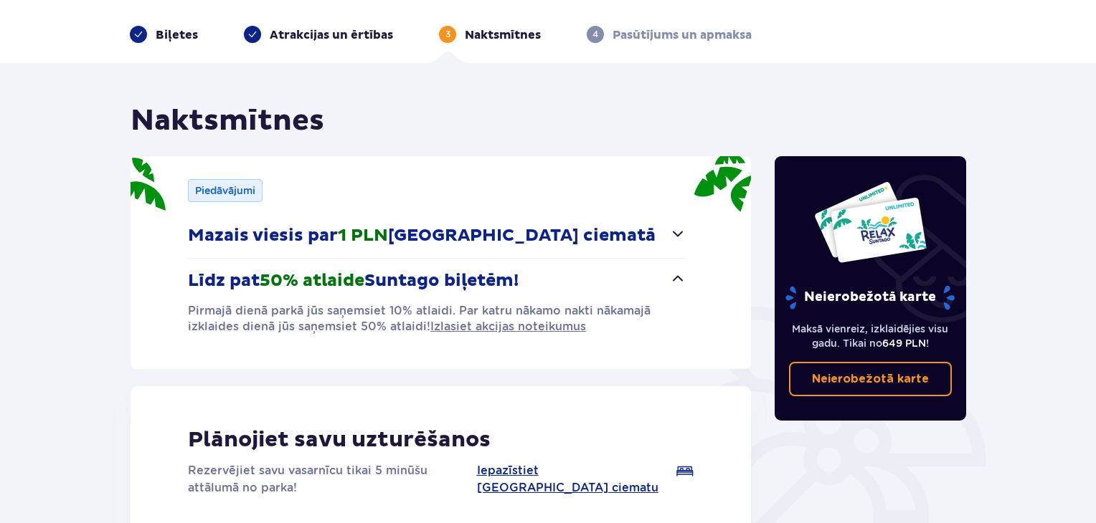
scroll to position [0, 0]
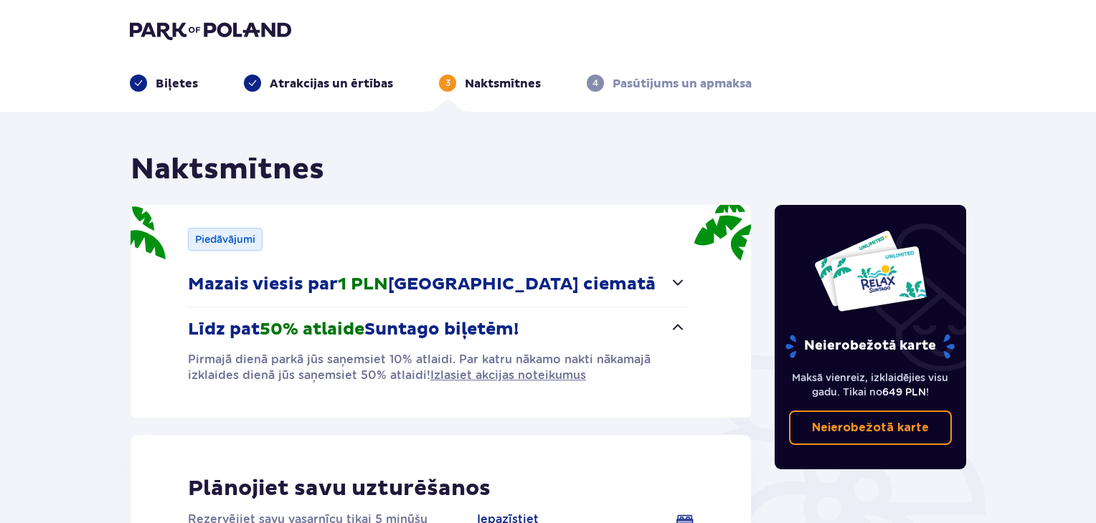
click at [135, 81] on span at bounding box center [138, 83] width 10 height 10
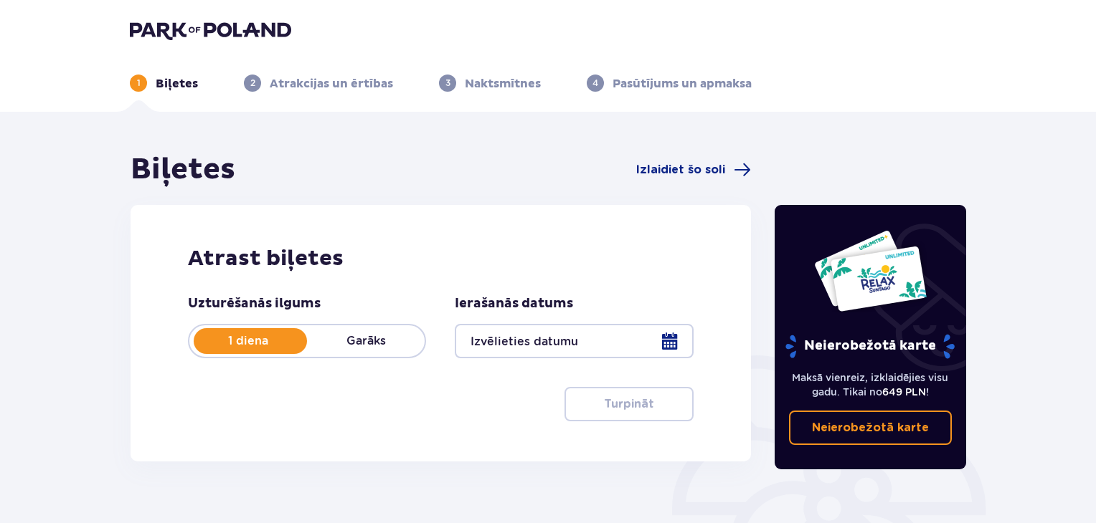
click at [255, 336] on font "1 diena" at bounding box center [248, 341] width 40 height 14
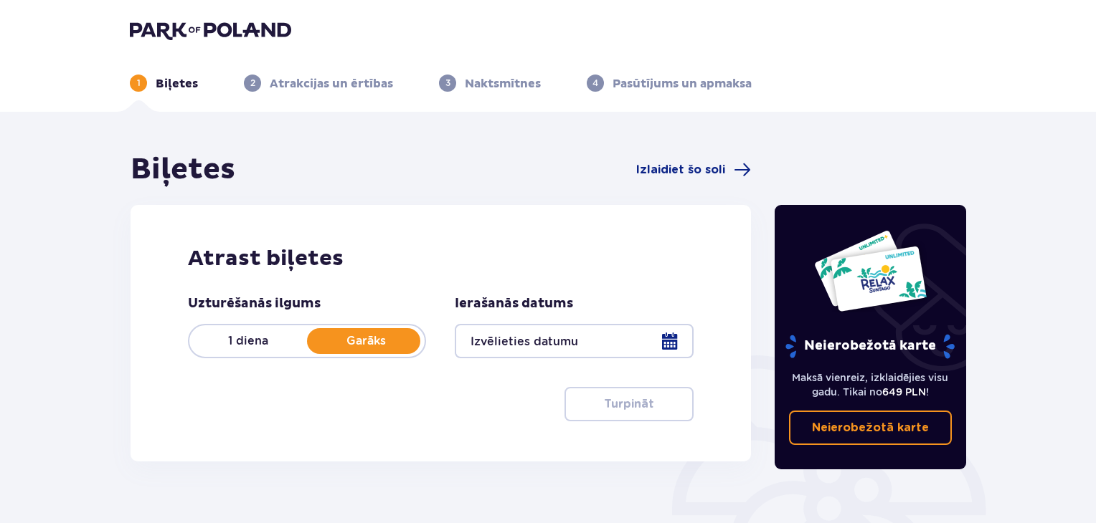
click at [347, 337] on font "Garāks" at bounding box center [365, 341] width 39 height 14
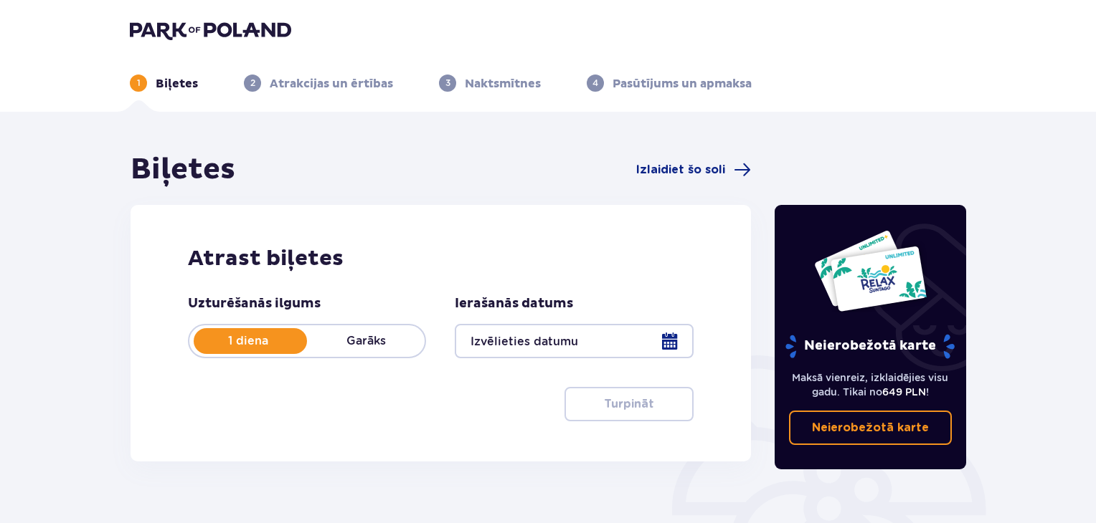
click at [257, 327] on div "1 diena Garāks" at bounding box center [307, 341] width 238 height 34
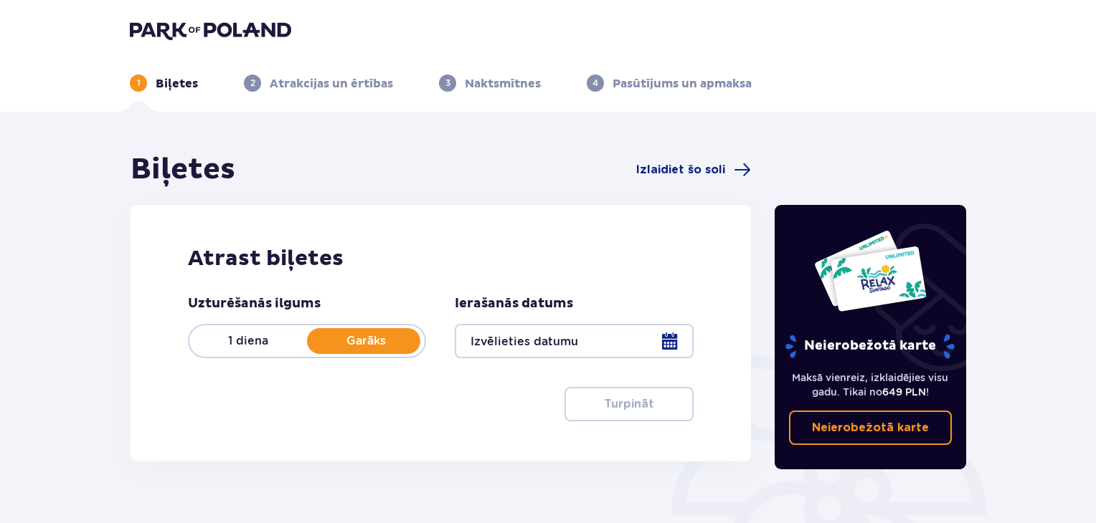
click at [662, 331] on div at bounding box center [574, 341] width 238 height 34
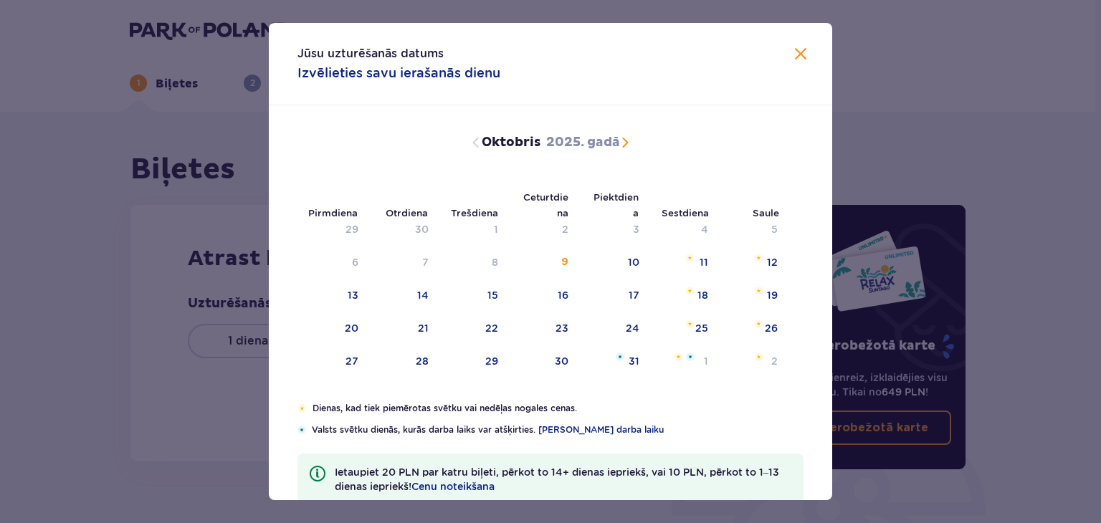
click at [623, 142] on span "Nākamajā mēnesī" at bounding box center [625, 142] width 17 height 17
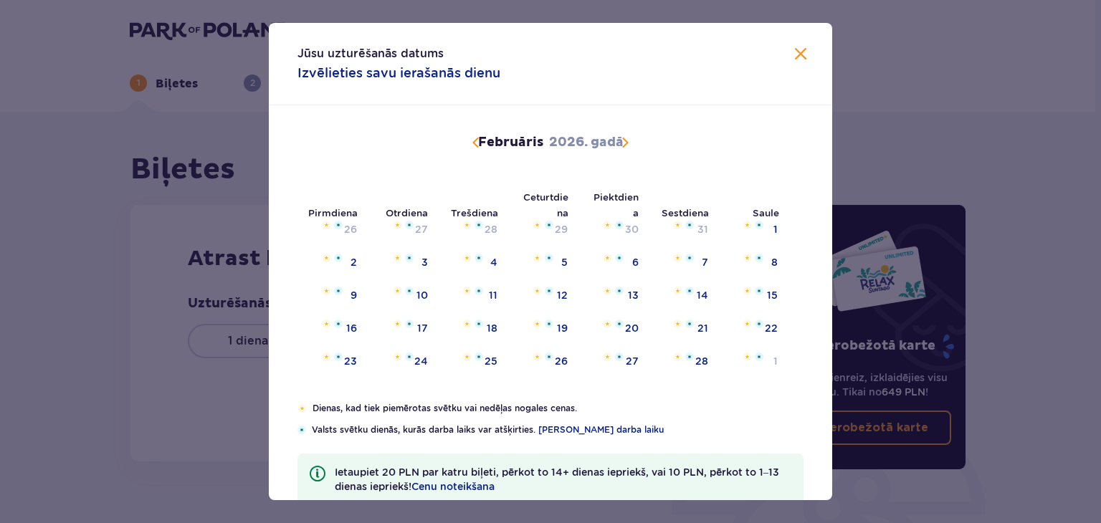
click at [475, 138] on span "Iepriekšējais mēnesis" at bounding box center [475, 142] width 17 height 17
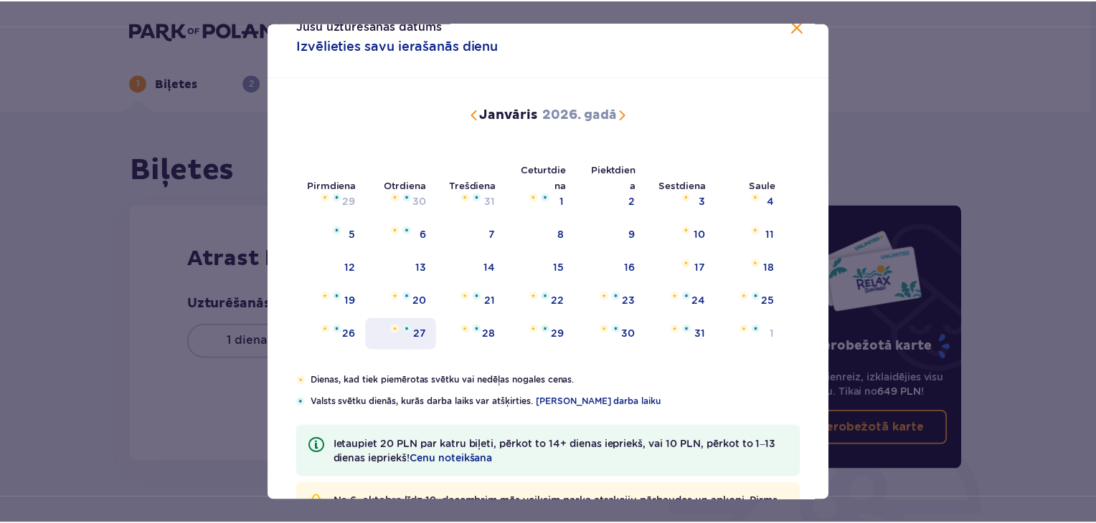
scroll to position [26, 0]
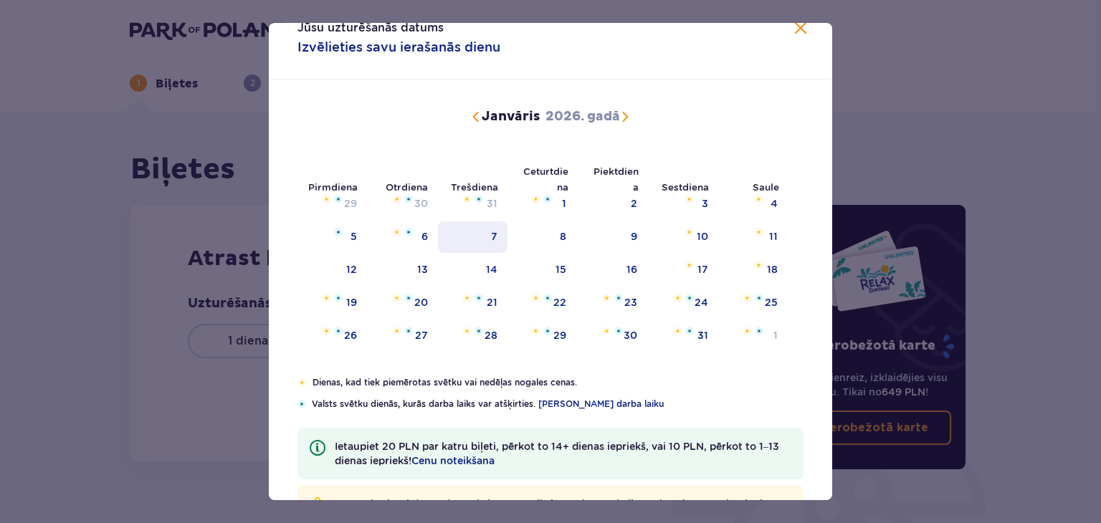
click at [484, 230] on div "7" at bounding box center [473, 238] width 70 height 32
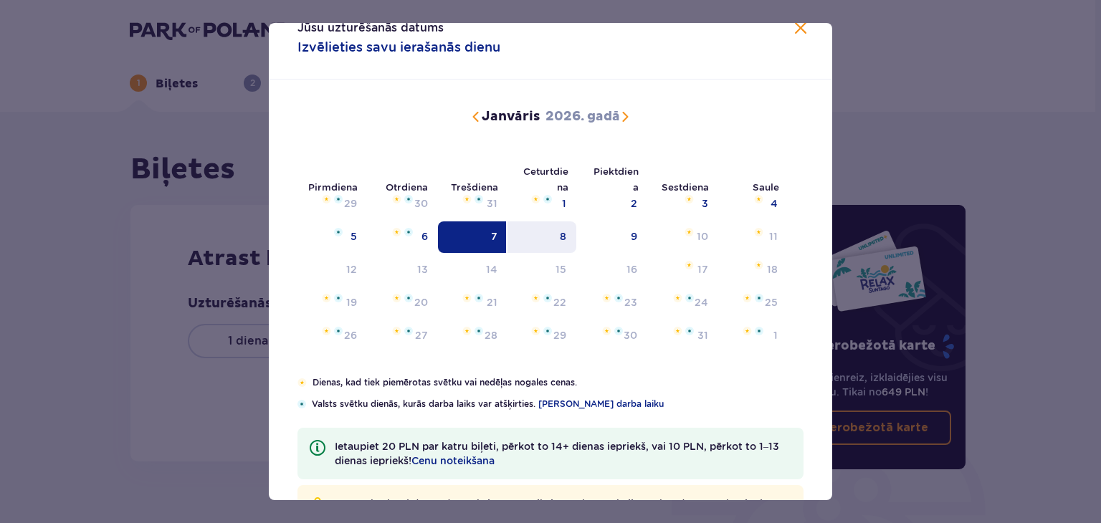
click at [557, 228] on div "8" at bounding box center [543, 238] width 70 height 32
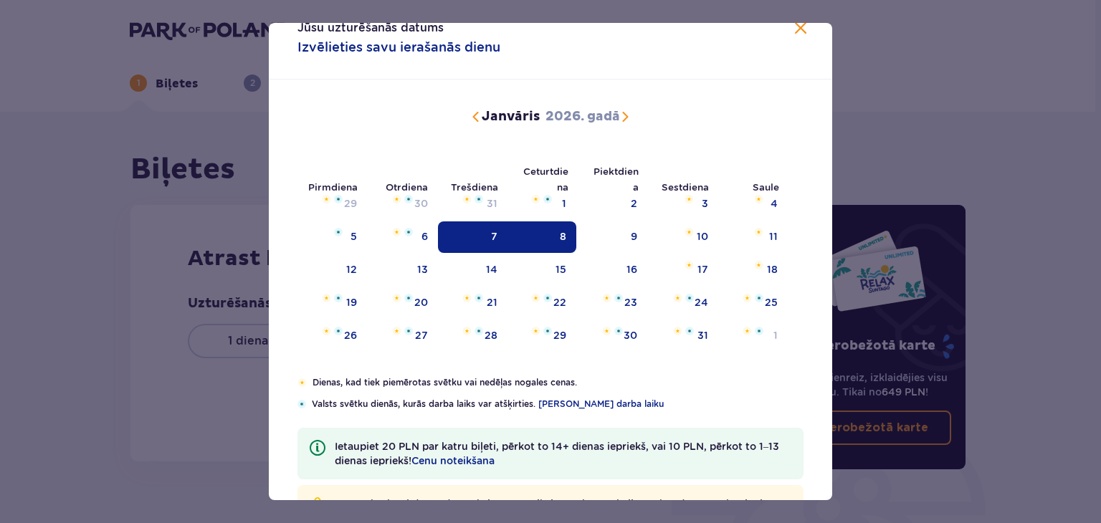
type input "07.01.26 - 08.01.26"
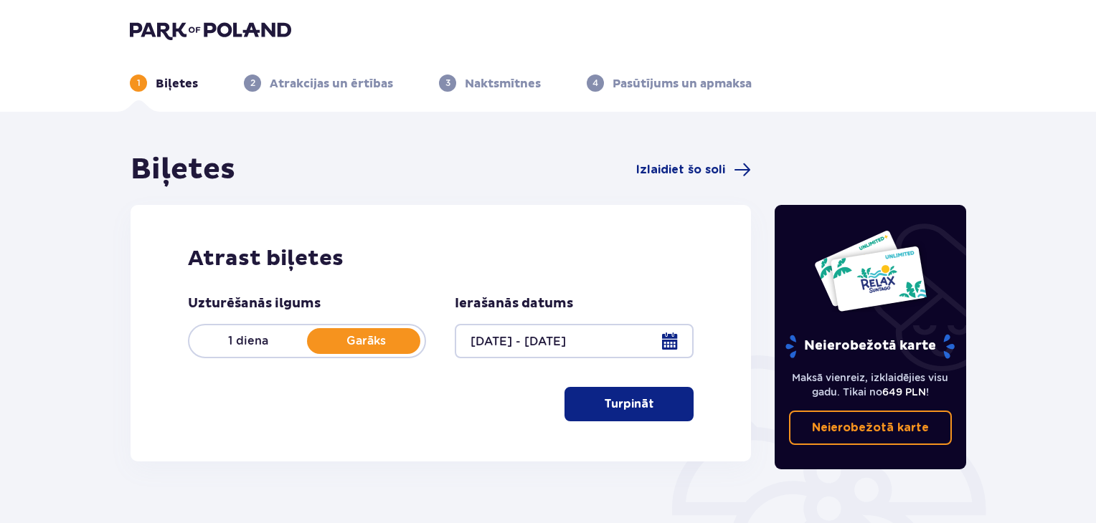
click at [604, 410] on font "Turpināt" at bounding box center [629, 404] width 50 height 11
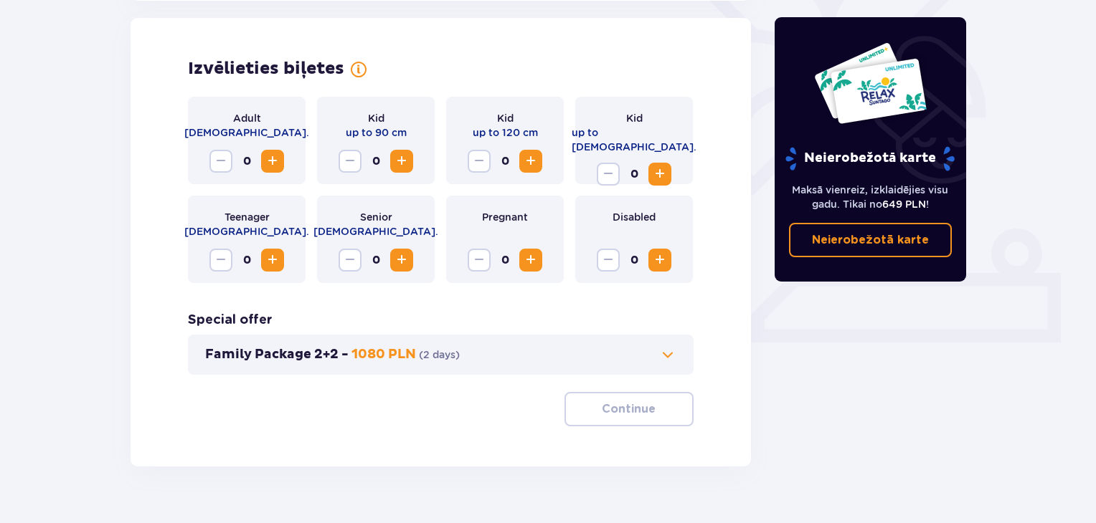
scroll to position [399, 0]
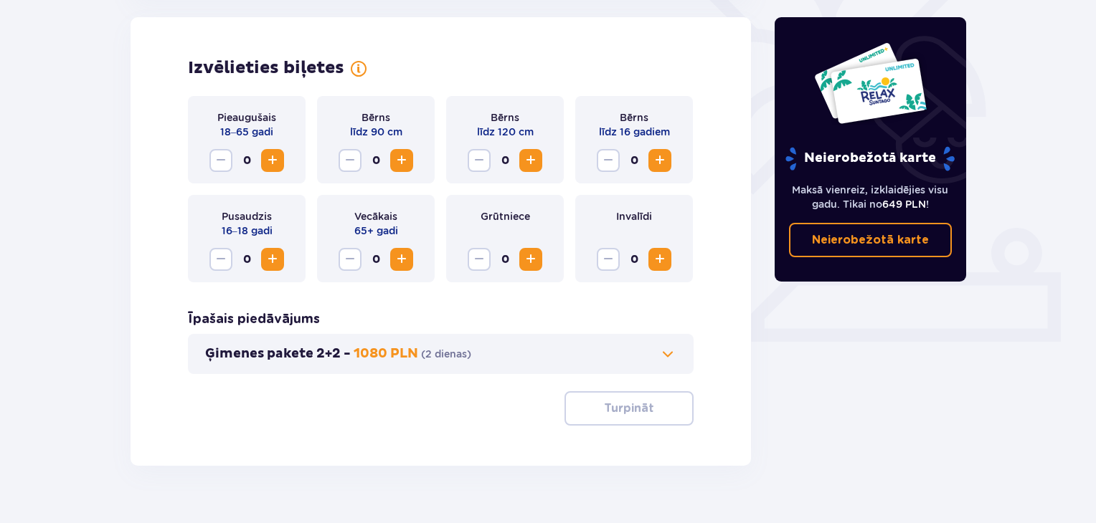
click at [264, 161] on span "Palielināt" at bounding box center [272, 160] width 17 height 17
click at [612, 408] on font "Turpināt" at bounding box center [629, 408] width 50 height 11
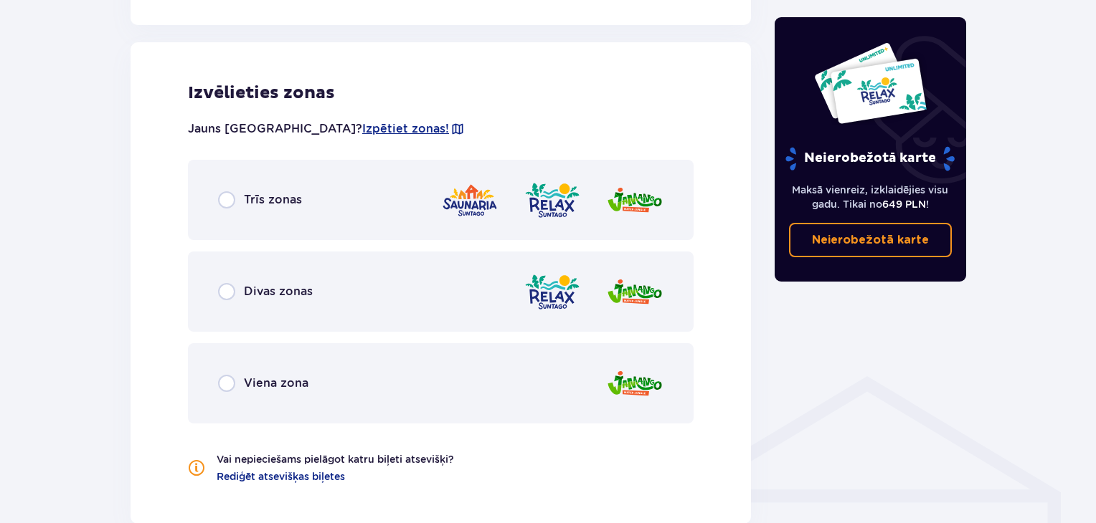
scroll to position [796, 0]
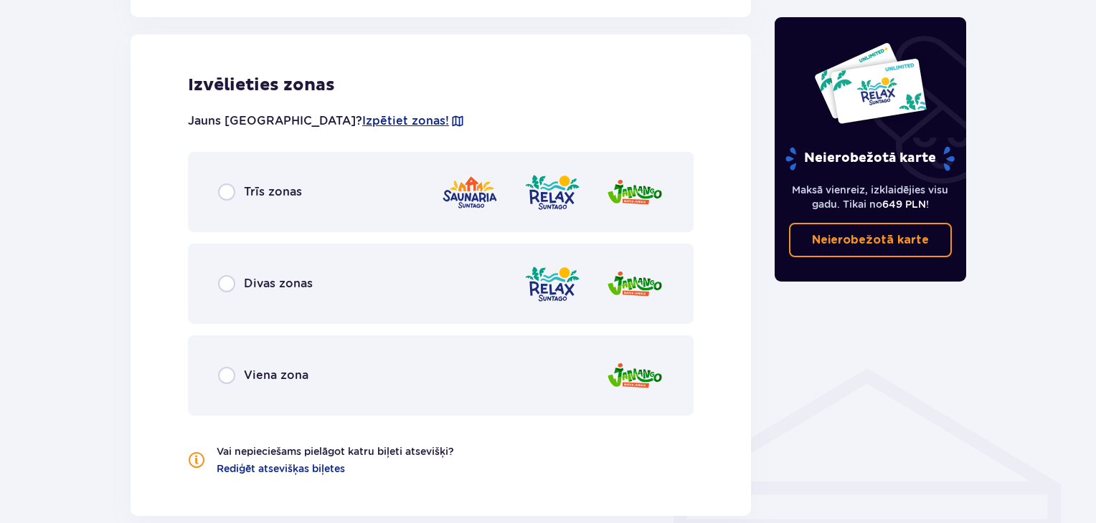
click at [234, 189] on input "radio" at bounding box center [226, 192] width 17 height 17
radio input "true"
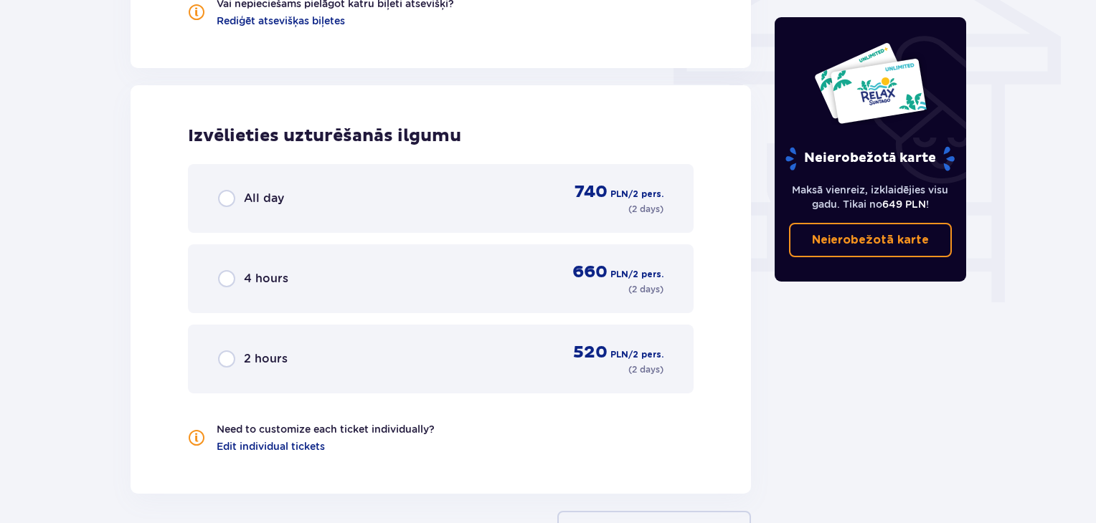
scroll to position [1295, 0]
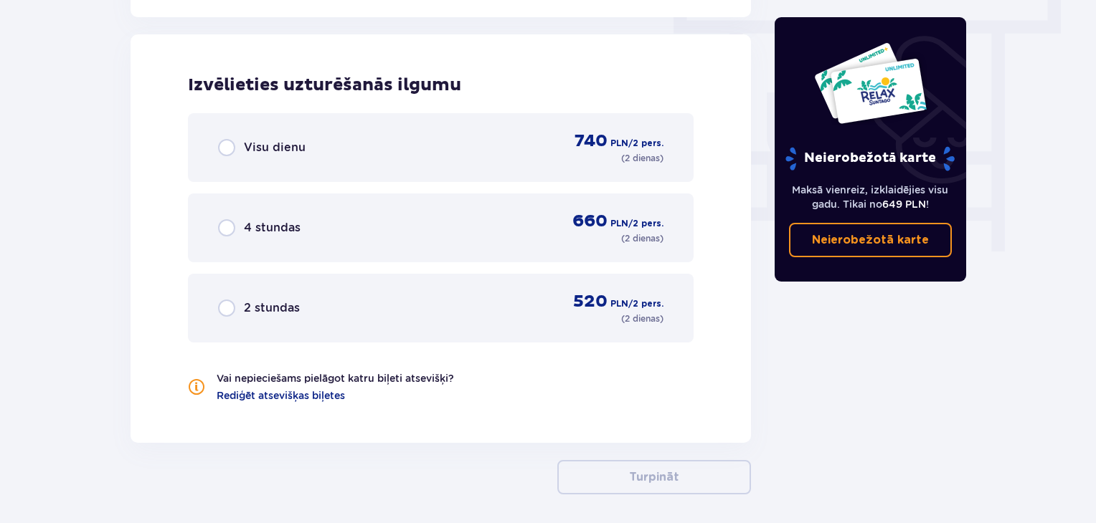
click at [225, 143] on input "radio" at bounding box center [226, 147] width 17 height 17
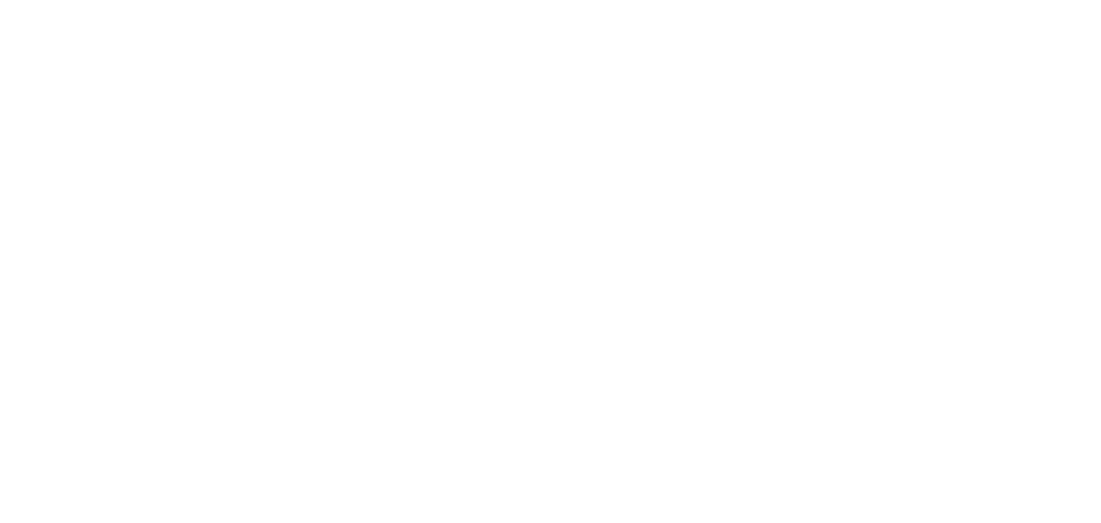
scroll to position [0, 0]
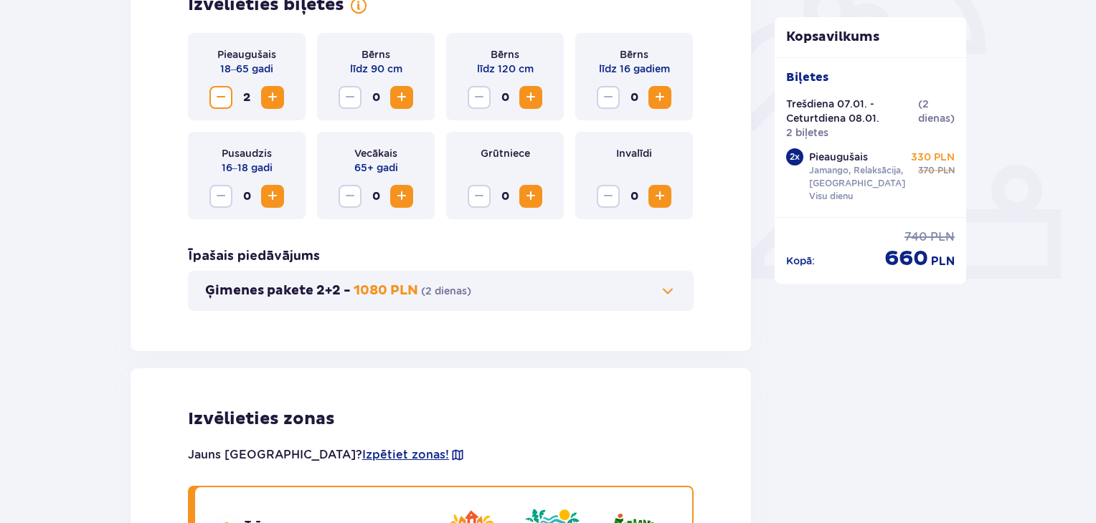
scroll to position [462, 0]
click at [662, 290] on span at bounding box center [667, 290] width 17 height 17
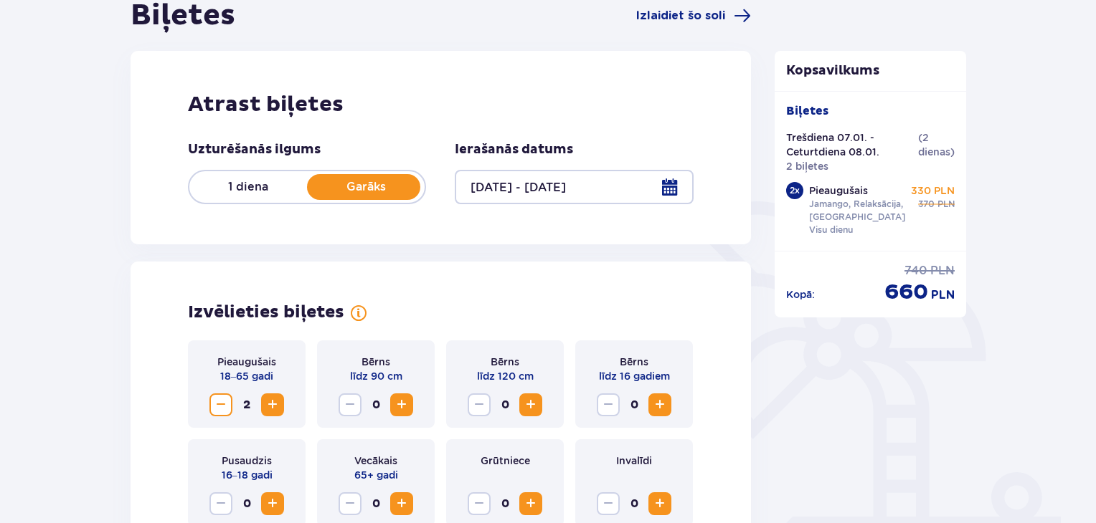
scroll to position [152, 0]
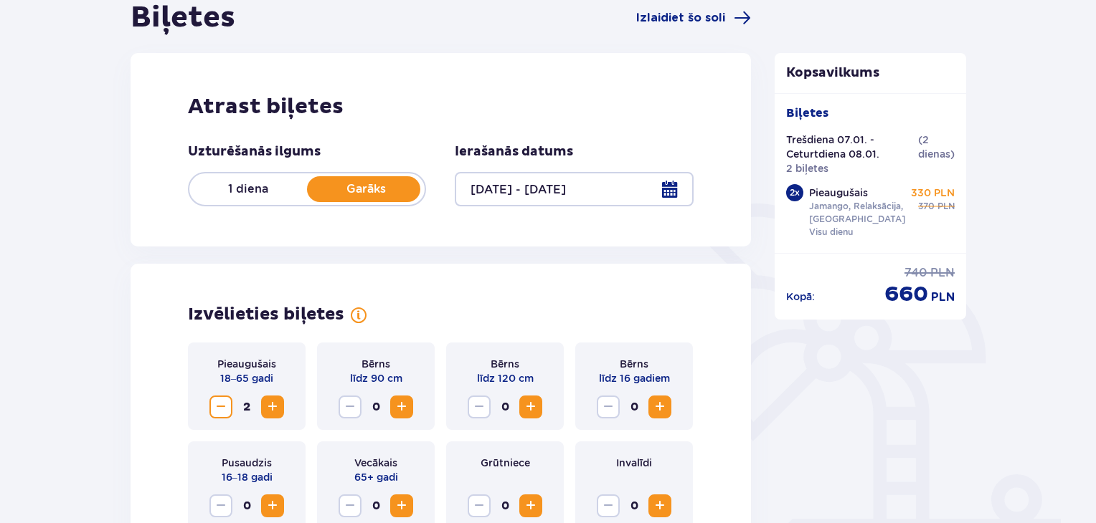
click at [671, 189] on div at bounding box center [574, 189] width 238 height 34
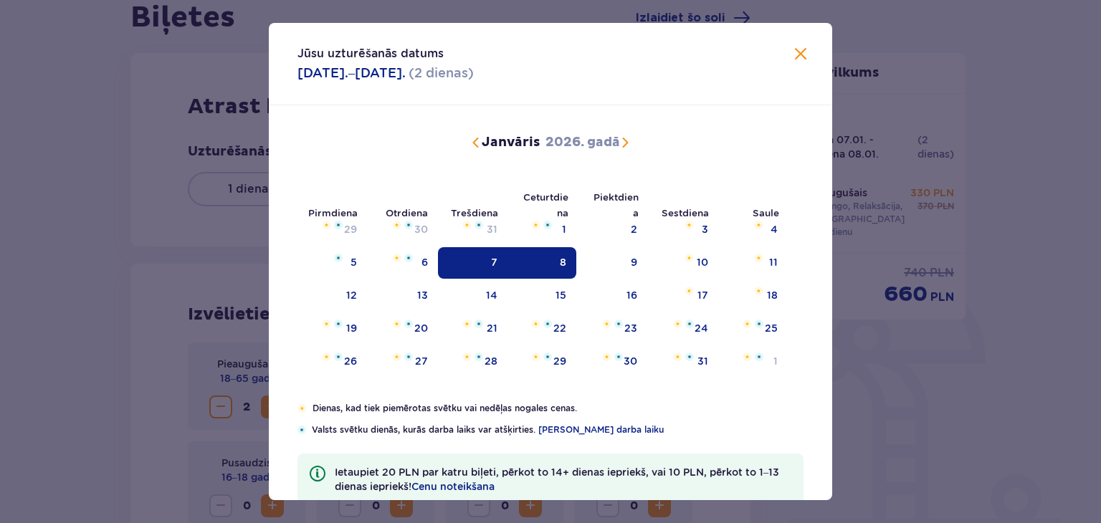
click at [489, 253] on div "7" at bounding box center [473, 263] width 70 height 32
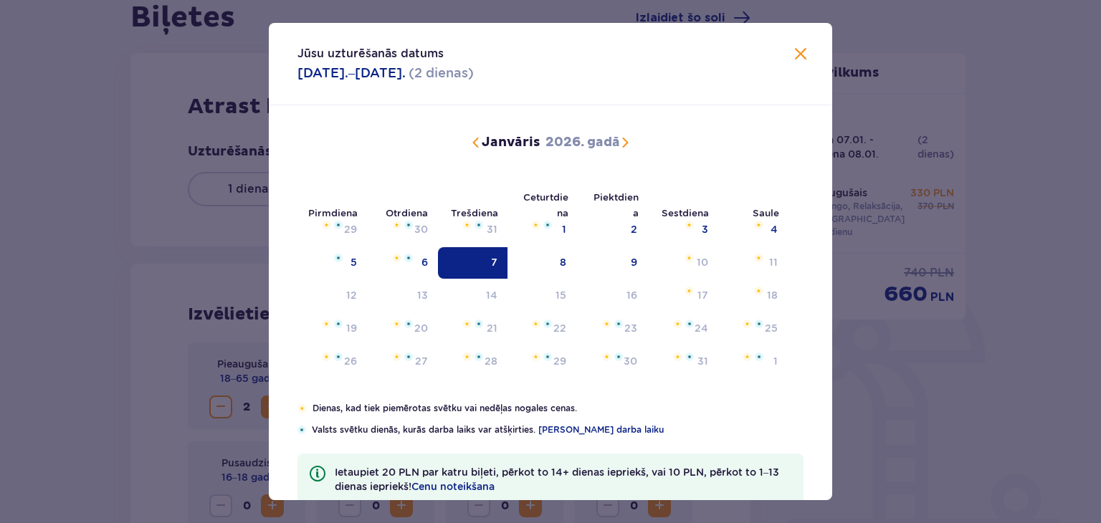
click at [790, 33] on div "Jūsu uzturēšanās datums 07.01.2026.–08.01.2026. ( 2 dienas )" at bounding box center [551, 64] width 564 height 82
click at [792, 47] on span "Aizvērt" at bounding box center [800, 54] width 17 height 17
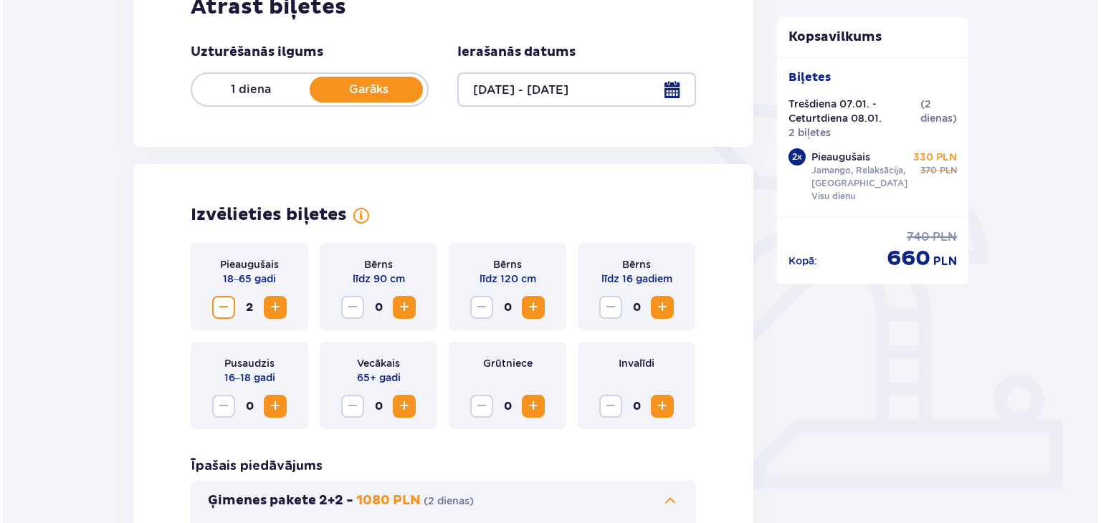
scroll to position [255, 0]
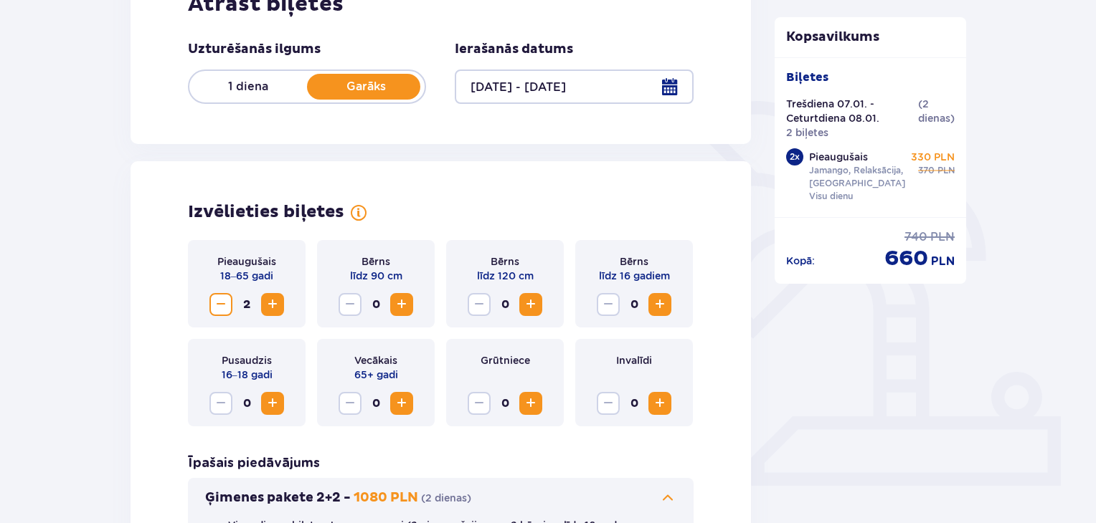
click at [670, 76] on div at bounding box center [574, 87] width 238 height 34
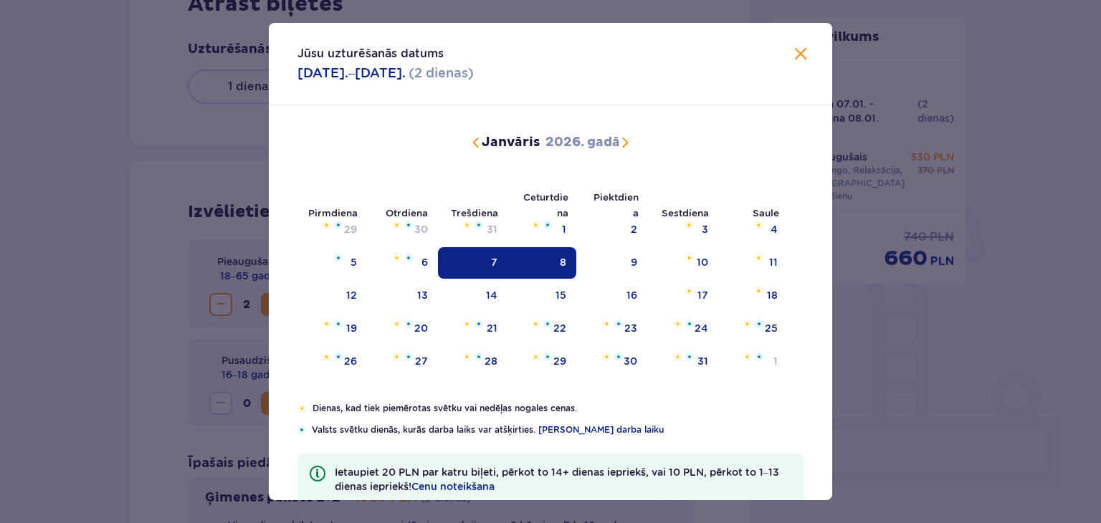
click at [571, 257] on div "8" at bounding box center [543, 263] width 70 height 32
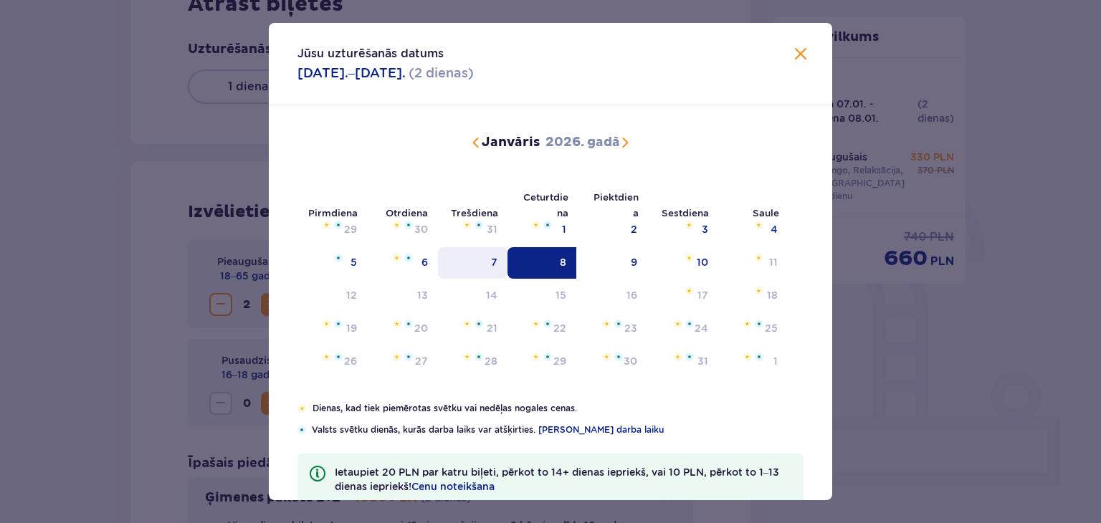
click at [499, 250] on div "7" at bounding box center [473, 263] width 70 height 32
click at [802, 52] on span "Aizvērt" at bounding box center [800, 54] width 17 height 17
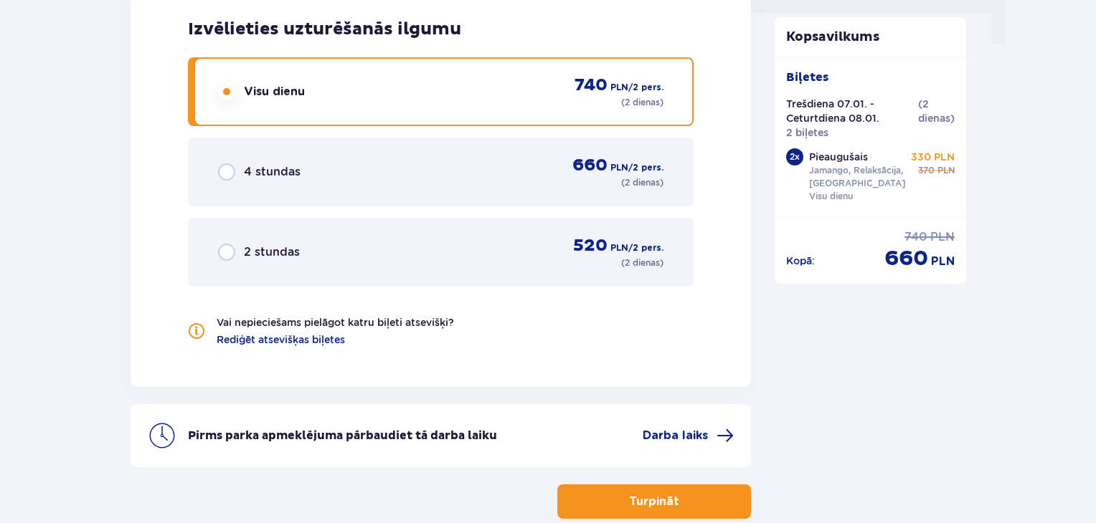
scroll to position [1583, 0]
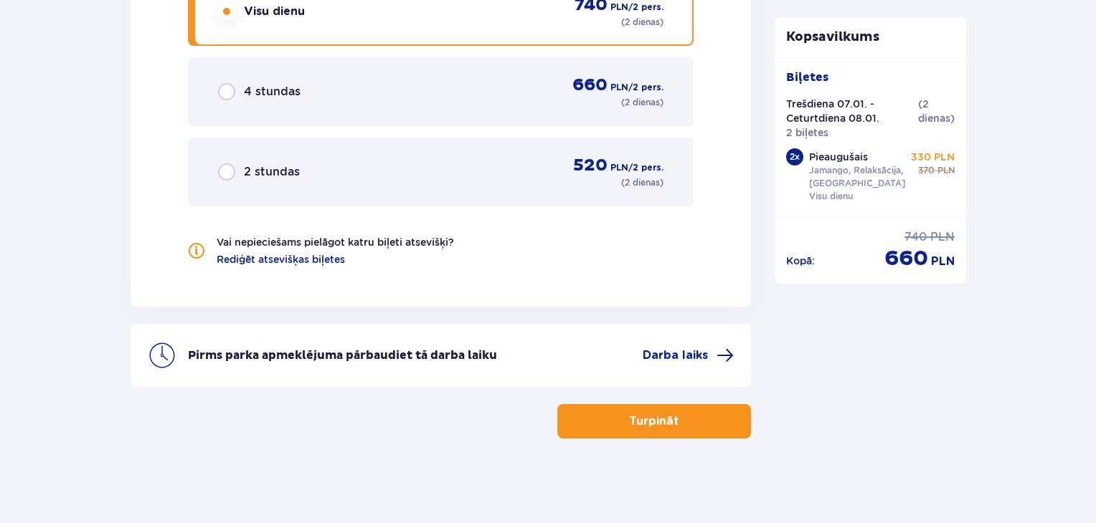
click at [635, 417] on font "Turpināt" at bounding box center [654, 421] width 50 height 11
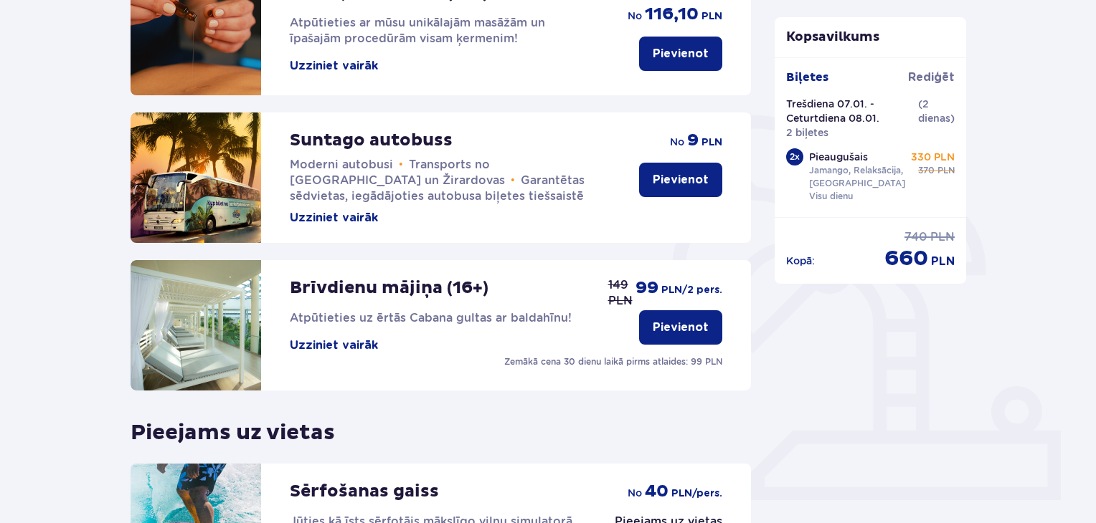
scroll to position [449, 0]
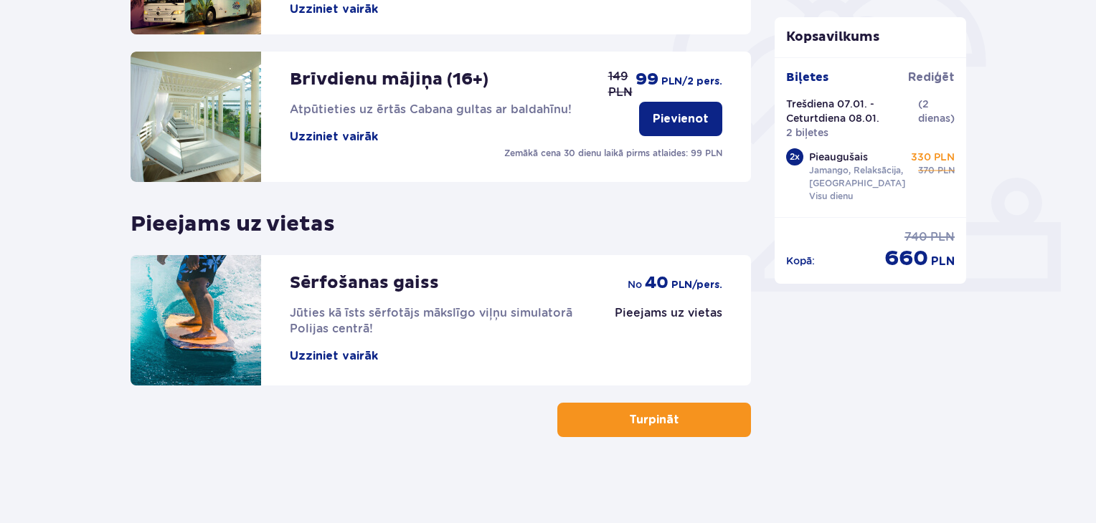
click at [635, 417] on font "Turpināt" at bounding box center [654, 419] width 50 height 11
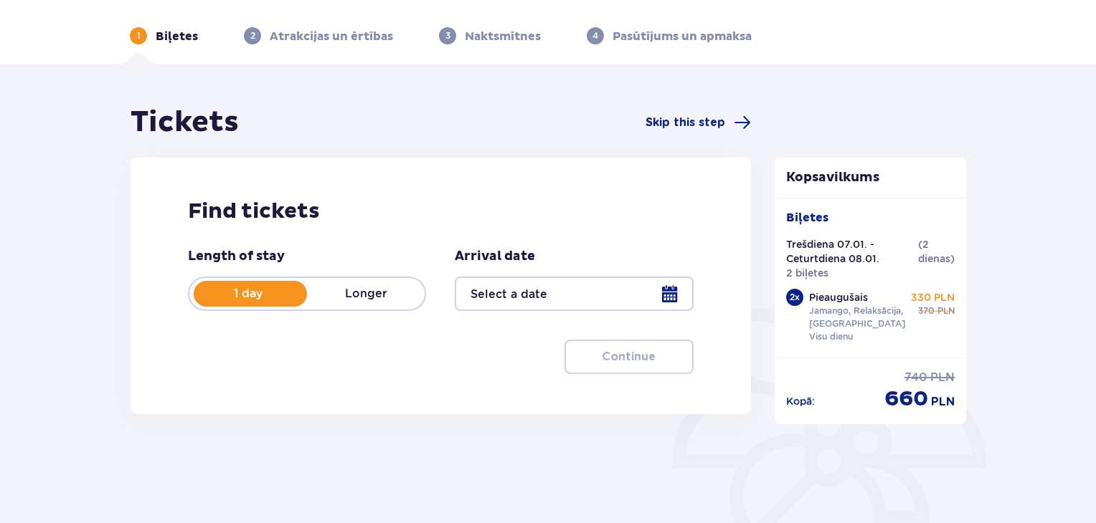
type input "07.01.26 - 08.01.26"
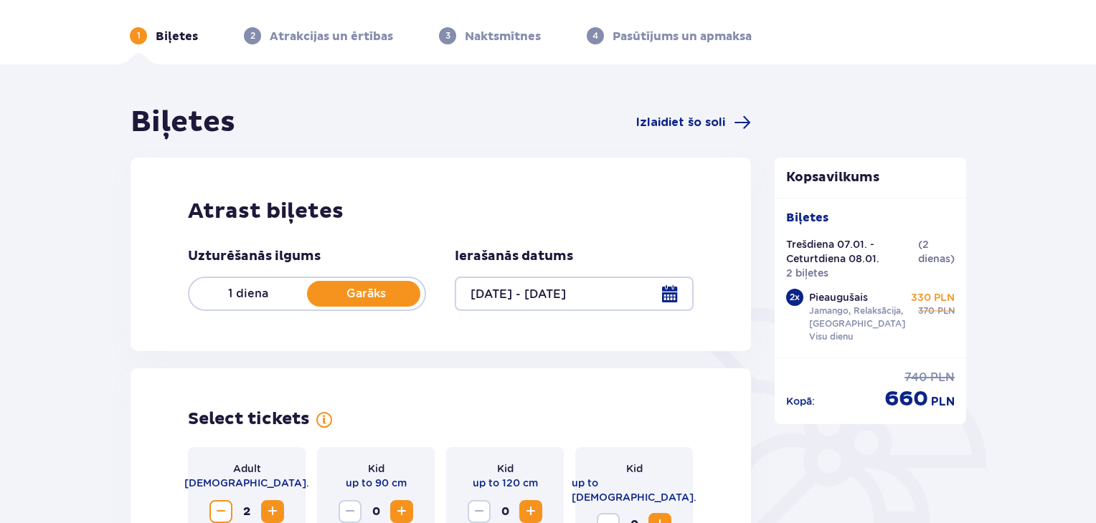
scroll to position [224, 0]
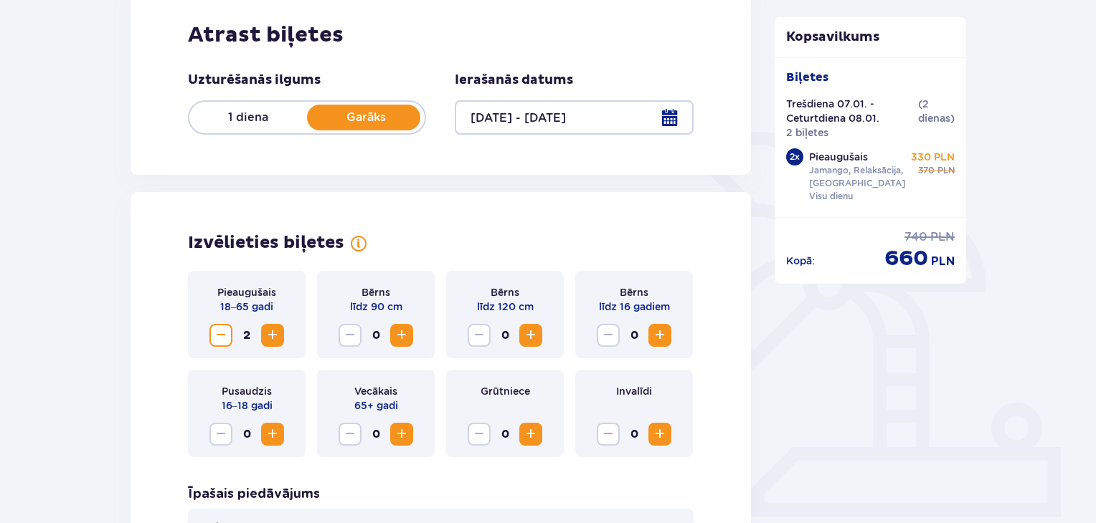
click at [238, 107] on div "1 diena Garāks" at bounding box center [307, 117] width 238 height 34
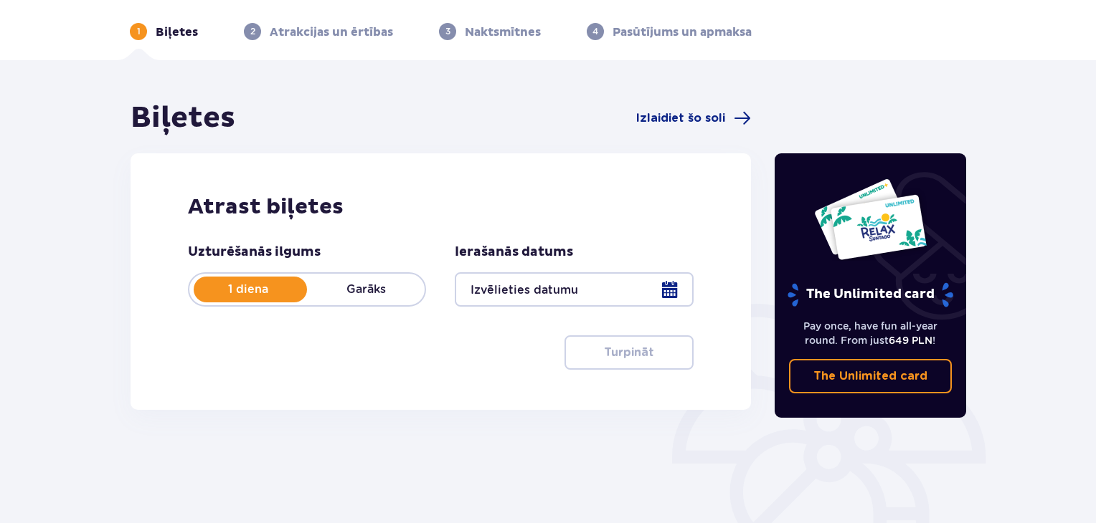
scroll to position [207, 0]
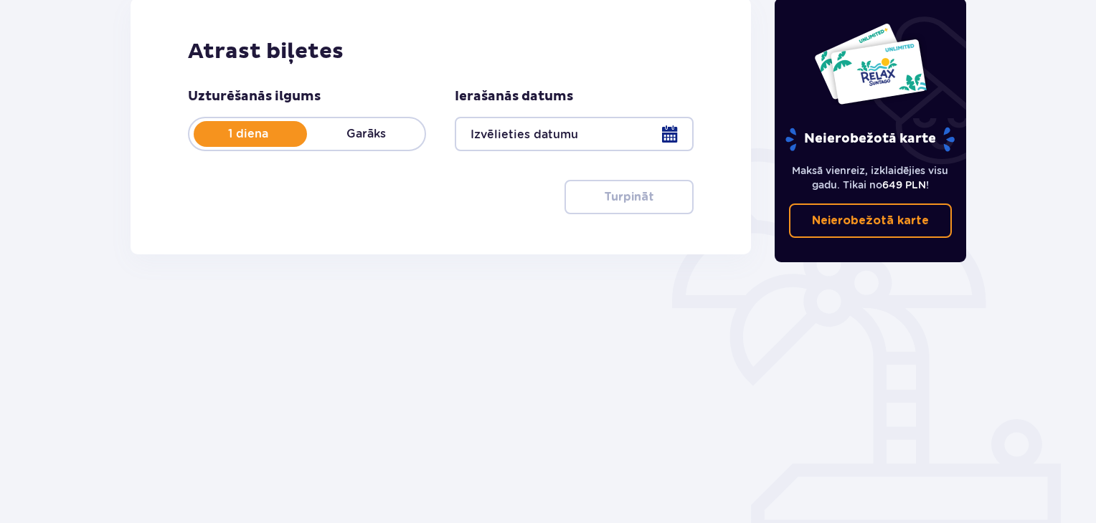
click at [678, 131] on div at bounding box center [574, 134] width 238 height 34
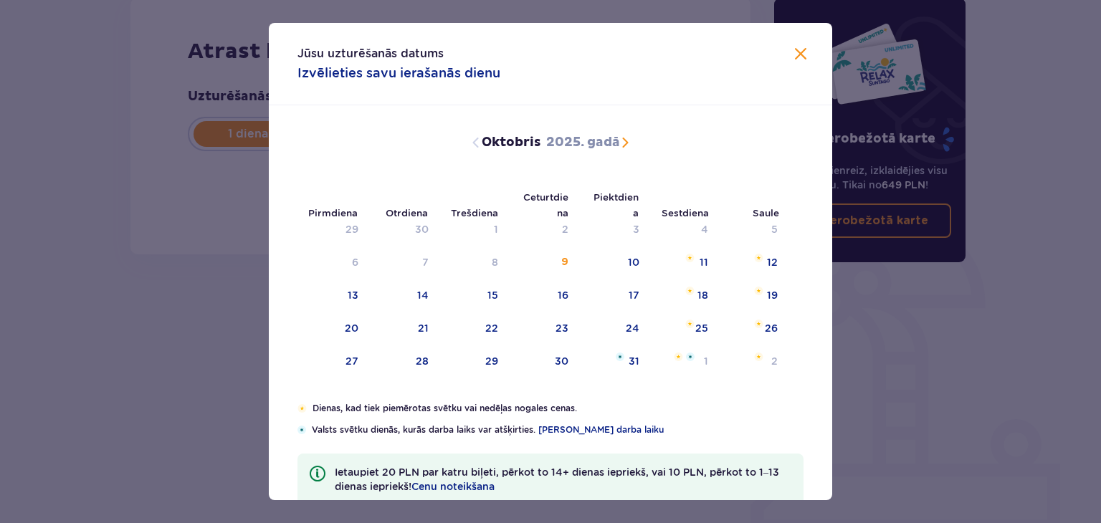
click at [622, 136] on span "Nākamajā mēnesī" at bounding box center [625, 142] width 17 height 17
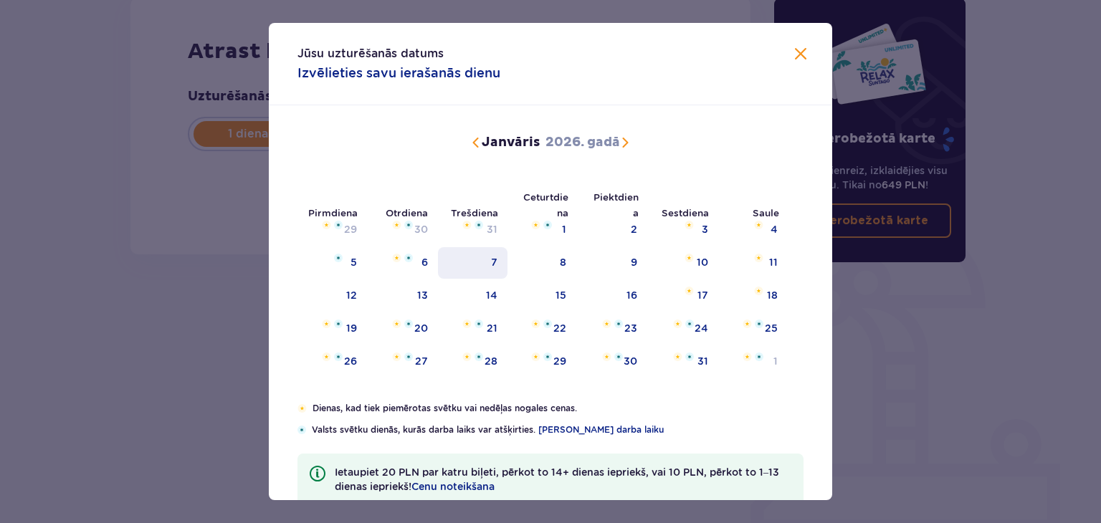
click at [491, 255] on div "7" at bounding box center [494, 262] width 6 height 14
type input "[DATE]"
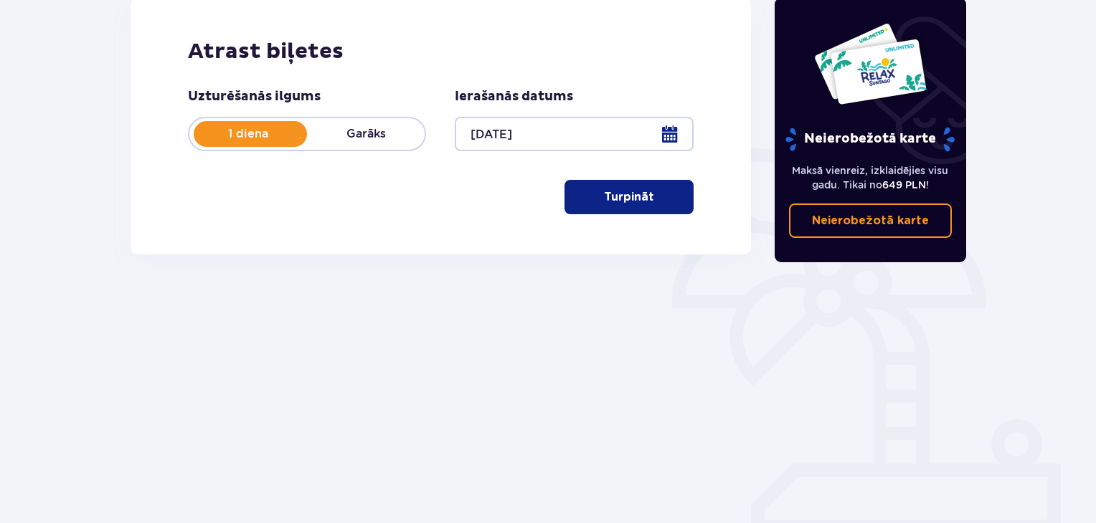
click at [630, 187] on button "Turpināt" at bounding box center [628, 197] width 129 height 34
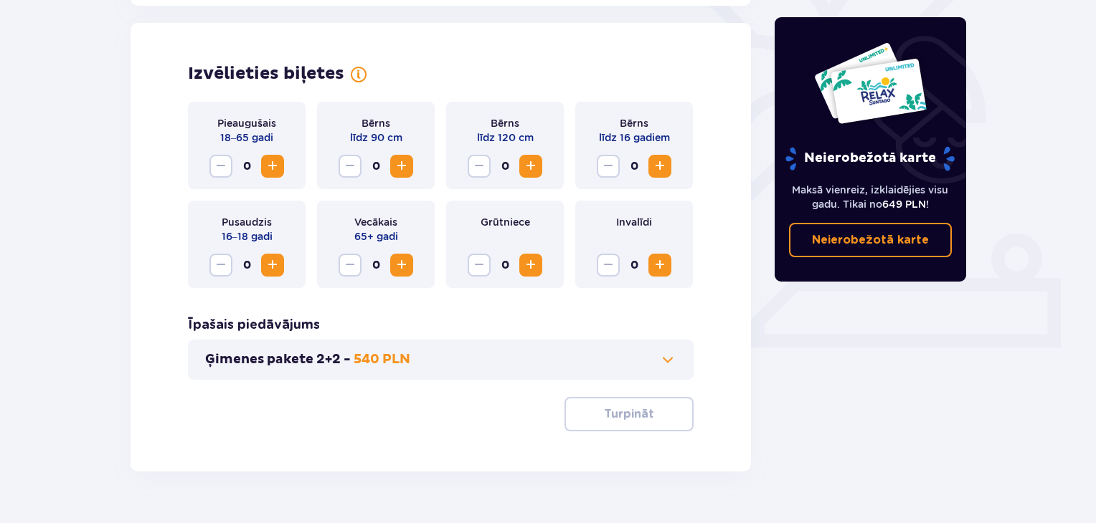
scroll to position [399, 0]
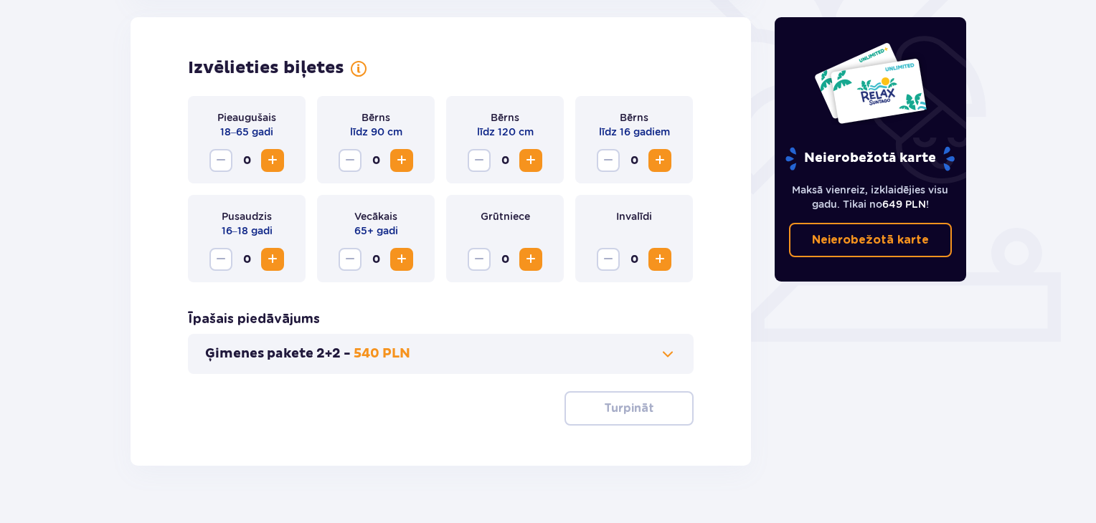
click at [271, 163] on span "Palielināt" at bounding box center [272, 160] width 17 height 17
click at [626, 407] on font "Turpināt" at bounding box center [629, 408] width 50 height 11
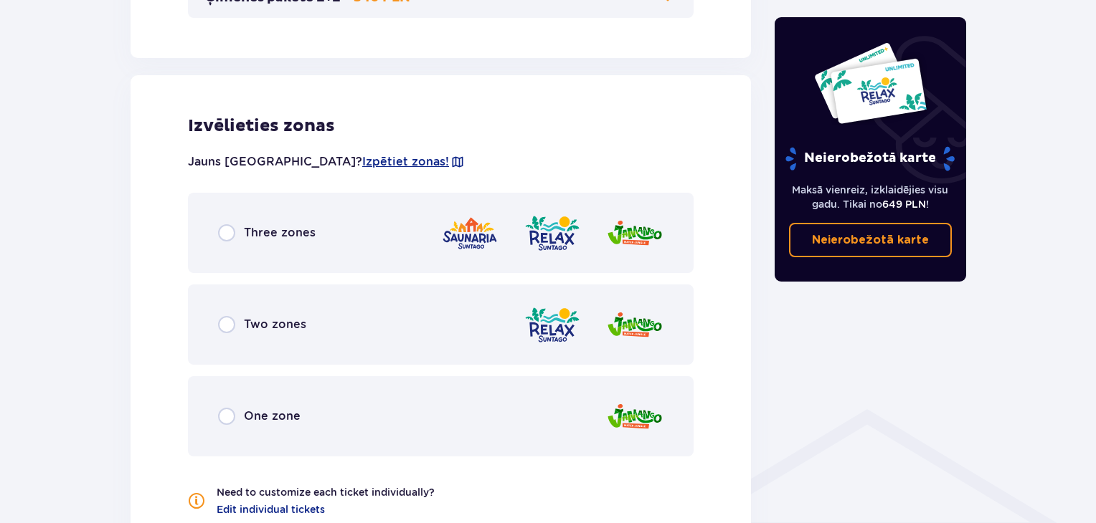
scroll to position [796, 0]
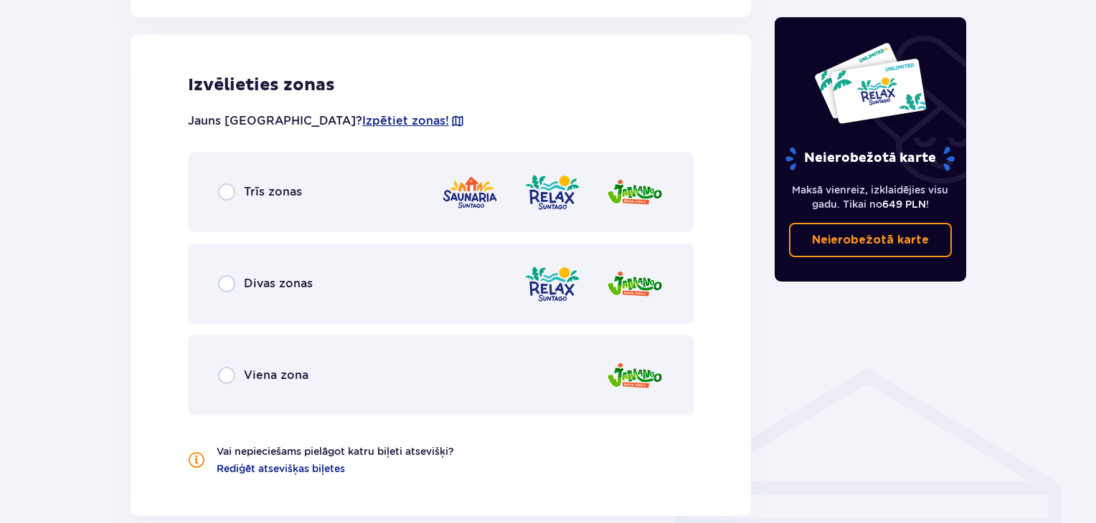
click at [222, 184] on input "radio" at bounding box center [226, 192] width 17 height 17
radio input "true"
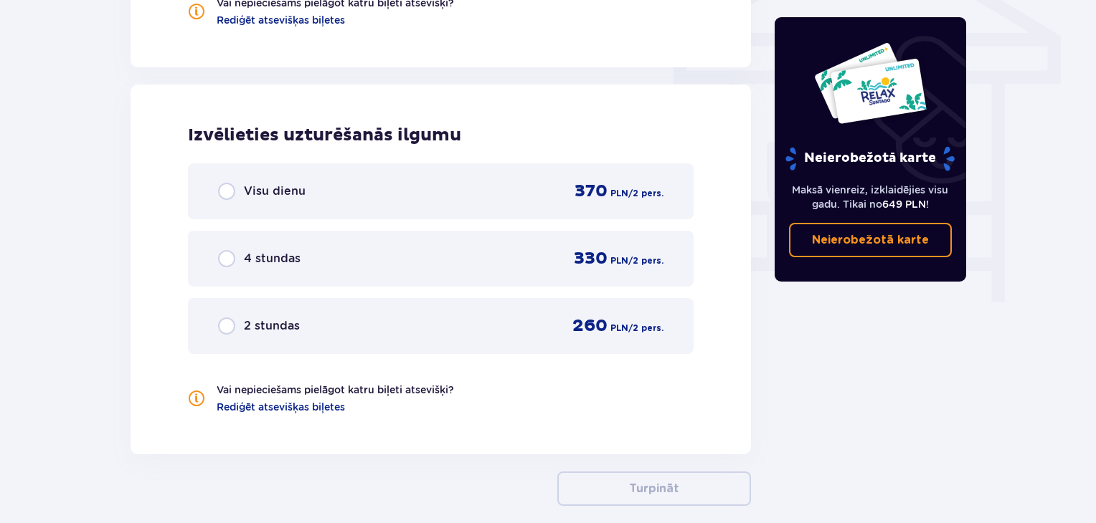
scroll to position [1295, 0]
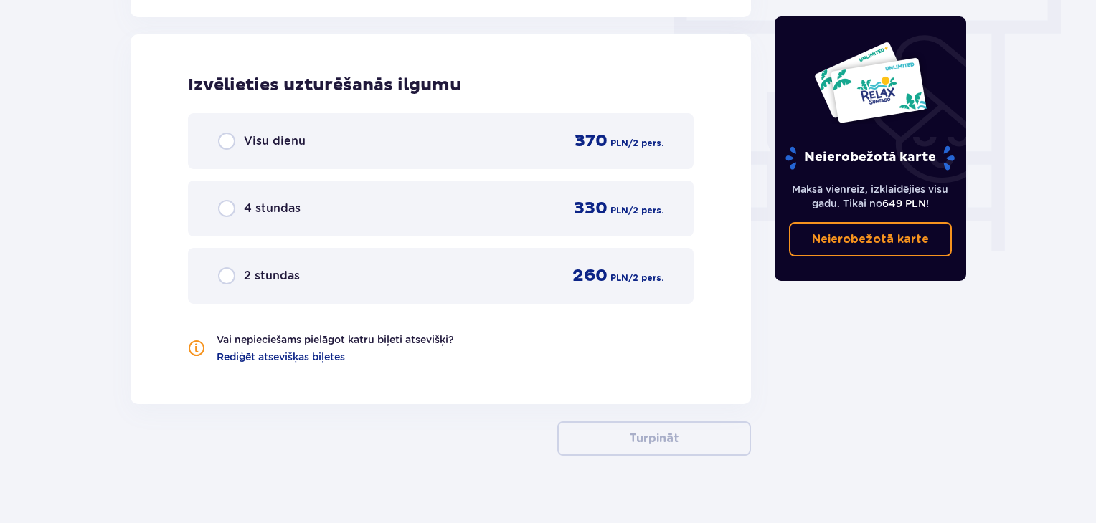
click at [223, 131] on div "Visu dienu 370 PLN / 2 pers." at bounding box center [440, 141] width 445 height 22
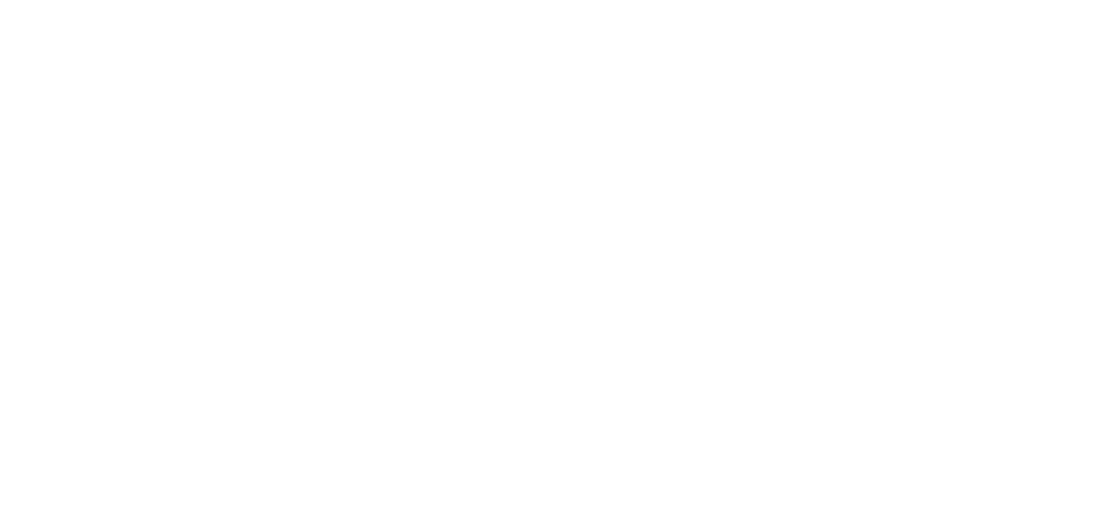
scroll to position [0, 0]
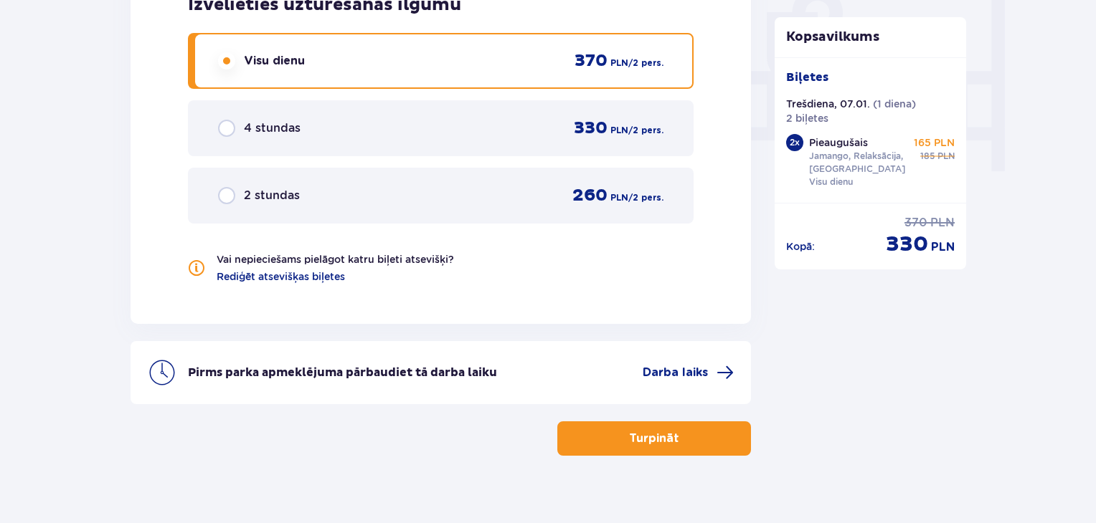
scroll to position [1392, 0]
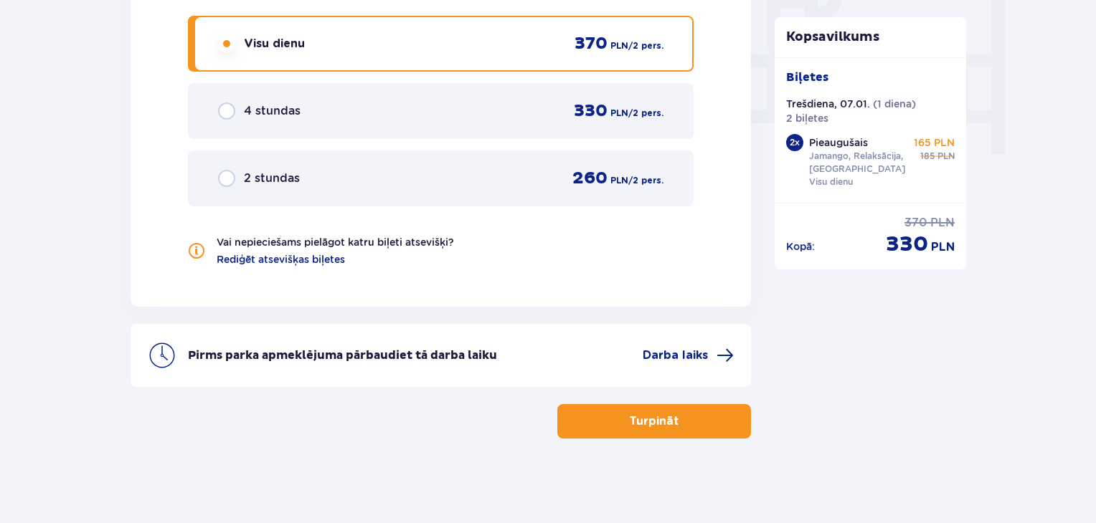
click at [661, 417] on font "Turpināt" at bounding box center [654, 421] width 50 height 11
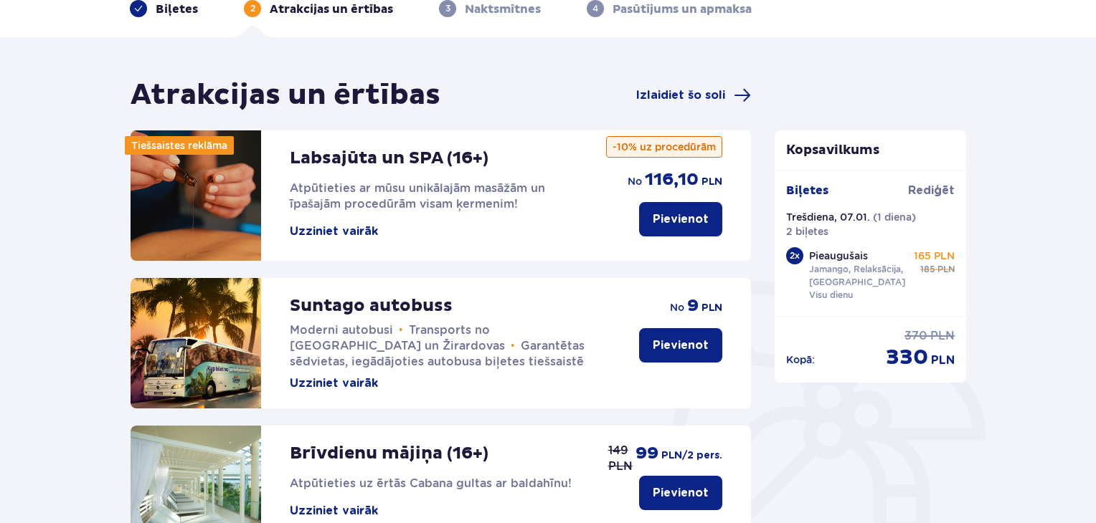
scroll to position [71, 0]
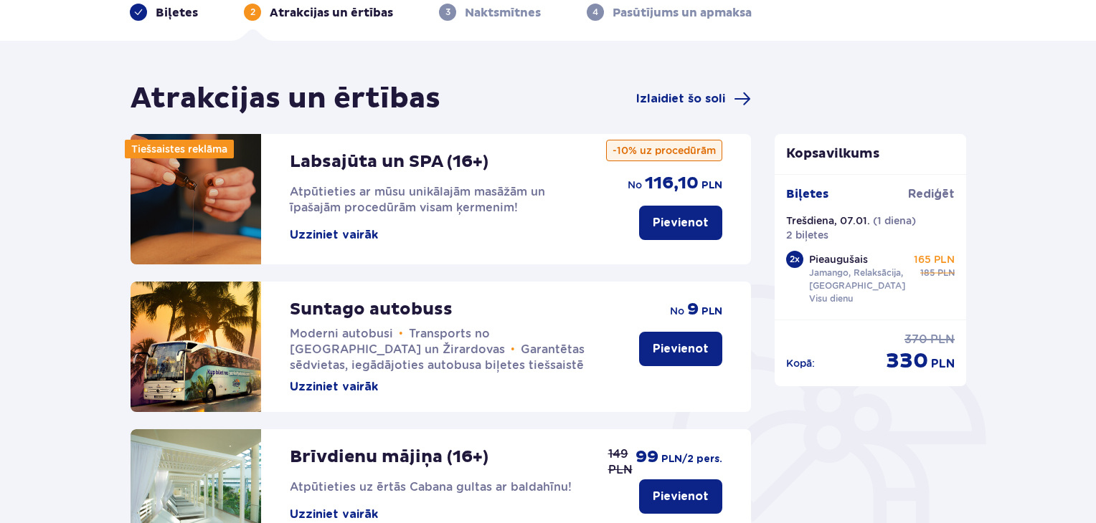
click at [355, 233] on font "Uzziniet vairāk" at bounding box center [334, 234] width 88 height 11
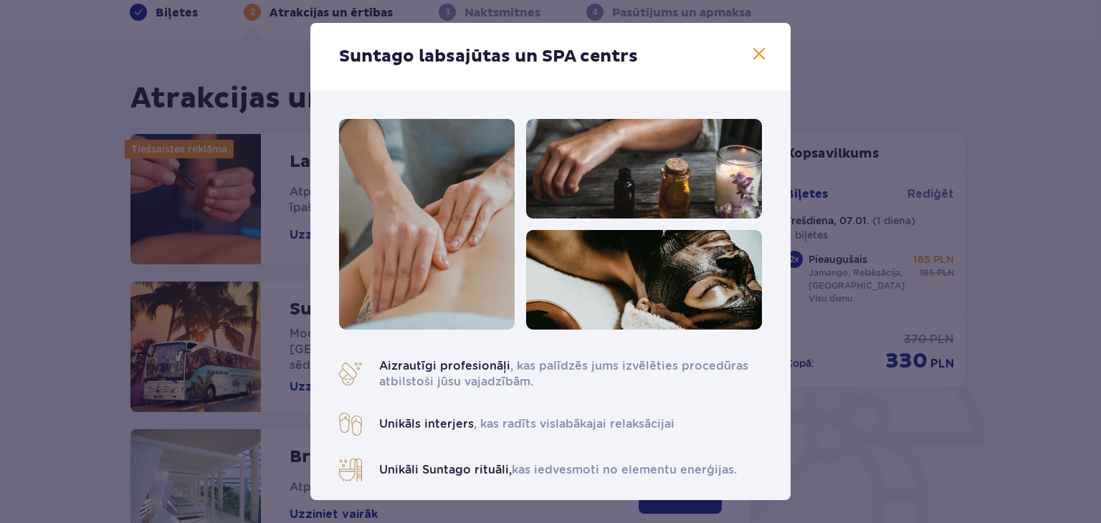
click at [756, 54] on span at bounding box center [759, 54] width 17 height 17
